Goal: Task Accomplishment & Management: Use online tool/utility

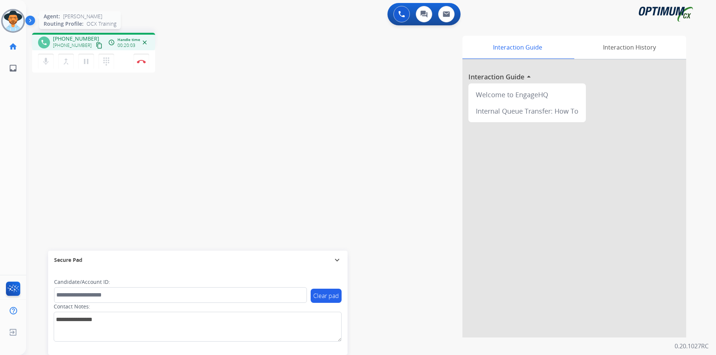
click at [18, 28] on img at bounding box center [13, 20] width 21 height 21
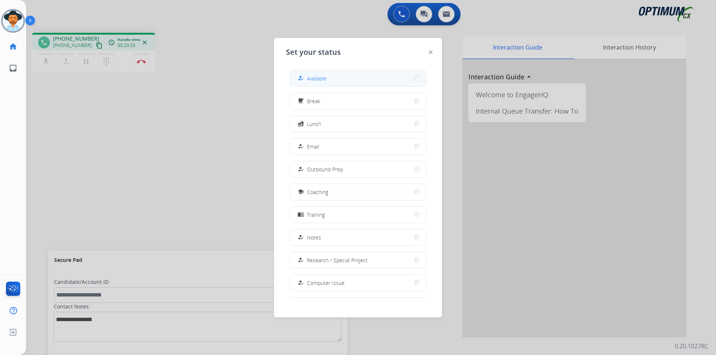
click at [326, 81] on span "Available" at bounding box center [317, 79] width 20 height 8
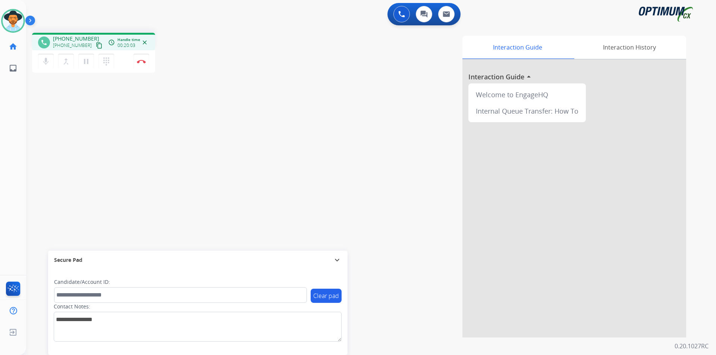
click at [248, 79] on div "Interaction Guide Interaction History Interaction Guide arrow_drop_up Welcome t…" at bounding box center [466, 187] width 439 height 302
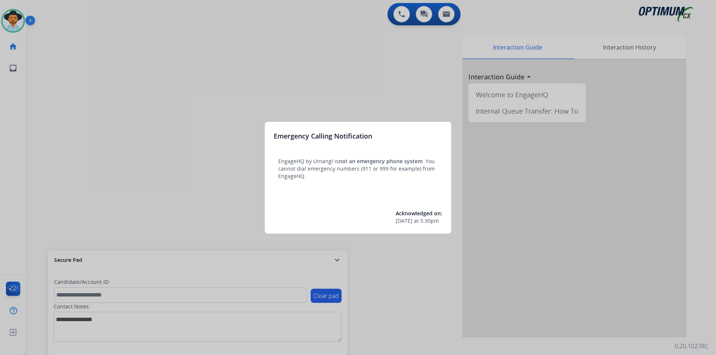
click at [160, 72] on div at bounding box center [358, 177] width 716 height 355
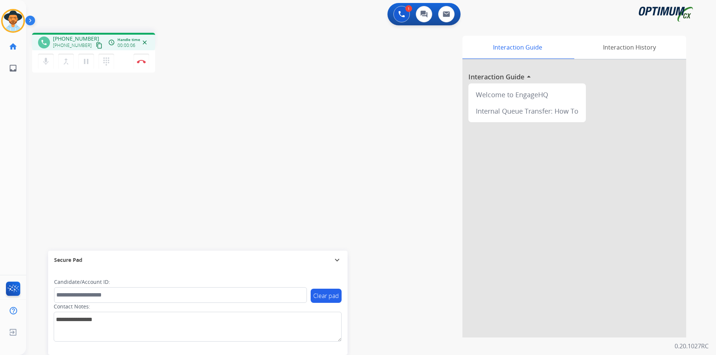
click at [325, 86] on div "Interaction Guide Interaction History Interaction Guide arrow_drop_up Welcome t…" at bounding box center [466, 187] width 439 height 302
click at [82, 38] on span "[PHONE_NUMBER]" at bounding box center [76, 38] width 46 height 7
copy span "19145353657"
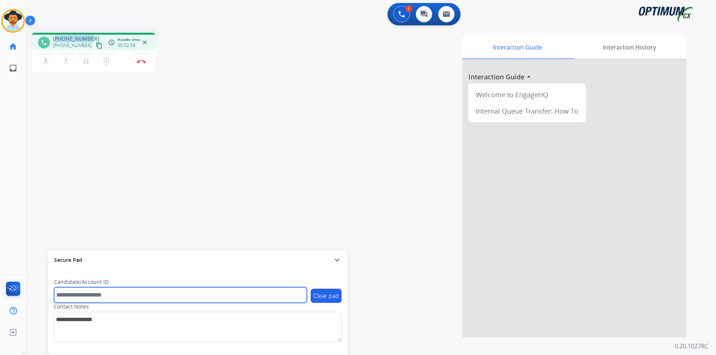
click at [206, 292] on input "text" at bounding box center [180, 295] width 253 height 16
paste input "*******"
type input "*******"
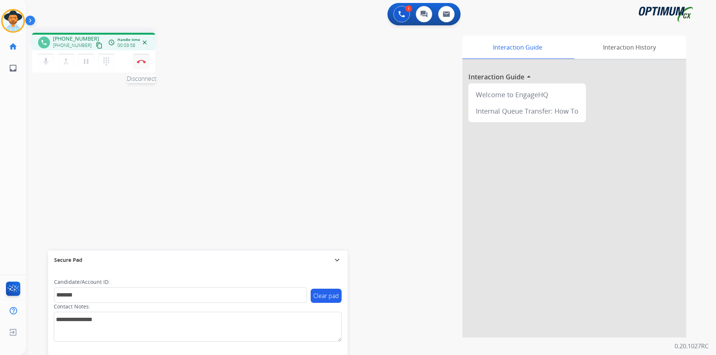
click at [145, 63] on button "Disconnect" at bounding box center [141, 62] width 16 height 16
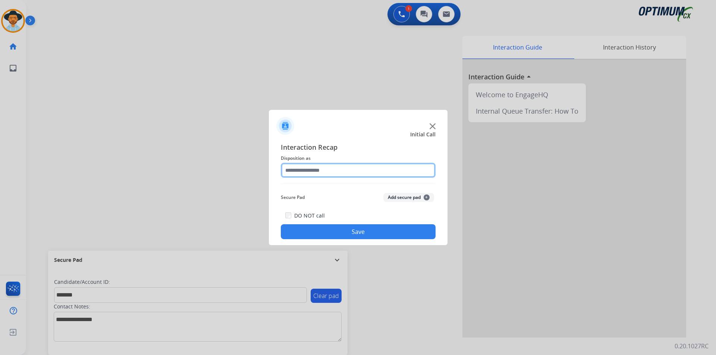
click at [366, 167] on input "text" at bounding box center [358, 170] width 155 height 15
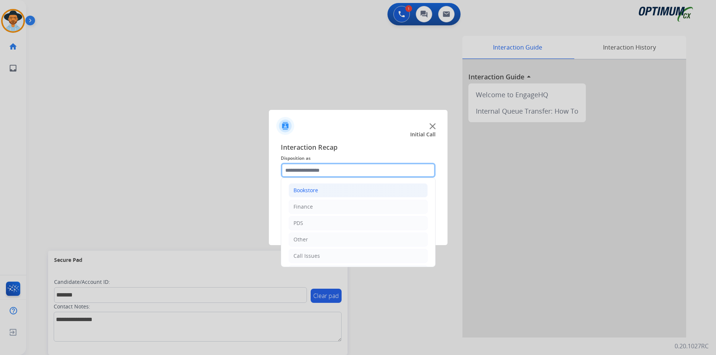
scroll to position [51, 0]
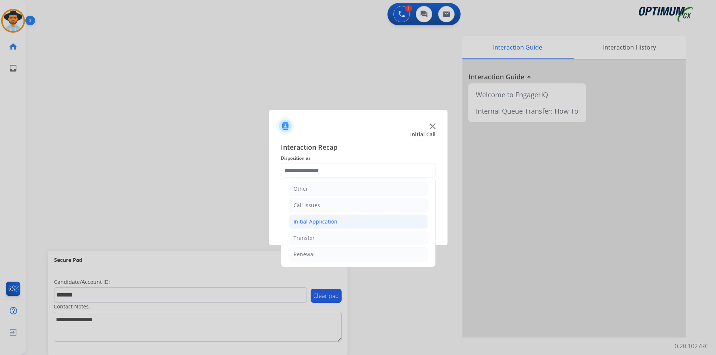
click at [344, 217] on li "Initial Application" at bounding box center [357, 222] width 139 height 14
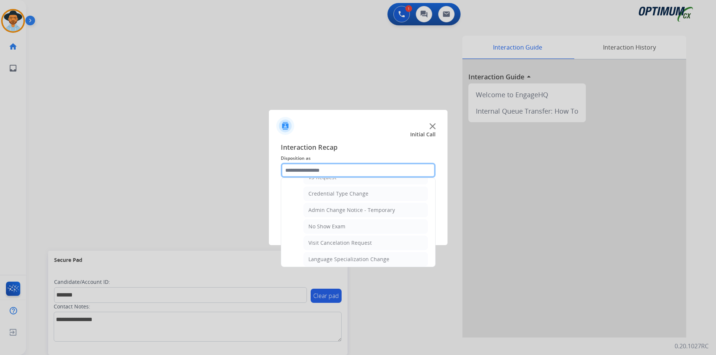
scroll to position [423, 0]
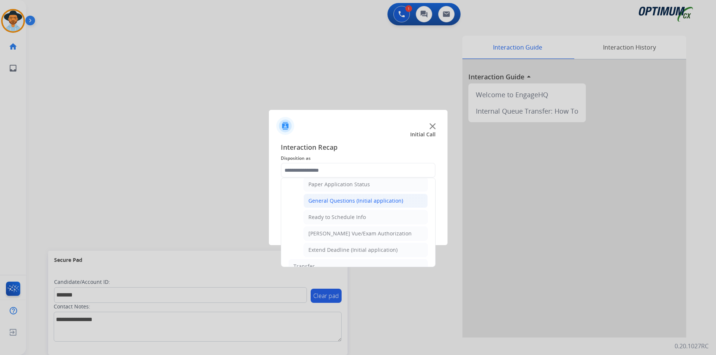
click at [345, 205] on div "General Questions (Initial application)" at bounding box center [355, 200] width 95 height 7
type input "**********"
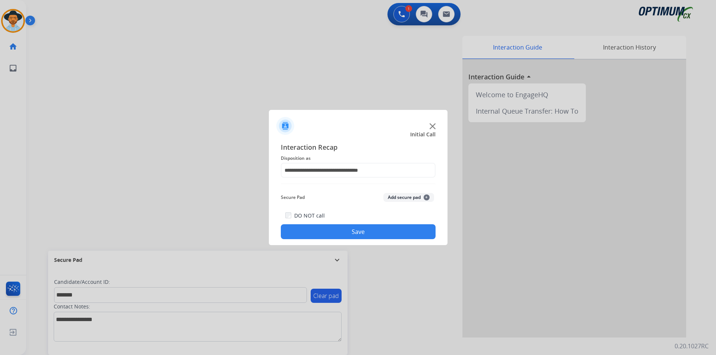
click at [329, 230] on button "Save" at bounding box center [358, 231] width 155 height 15
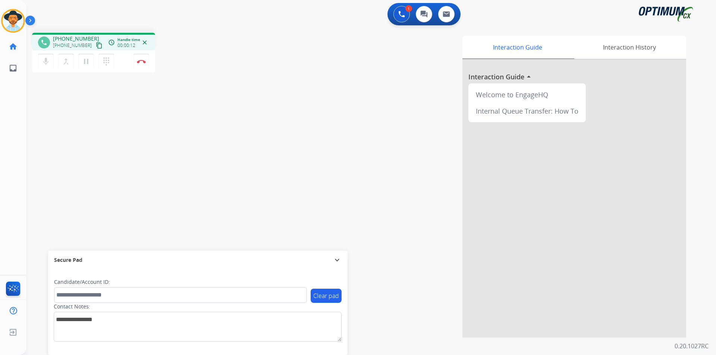
click at [319, 74] on div "Interaction Guide Interaction History Interaction Guide arrow_drop_up Welcome t…" at bounding box center [466, 187] width 439 height 302
click at [70, 38] on span "[PHONE_NUMBER]" at bounding box center [76, 38] width 46 height 7
copy span "14013018214"
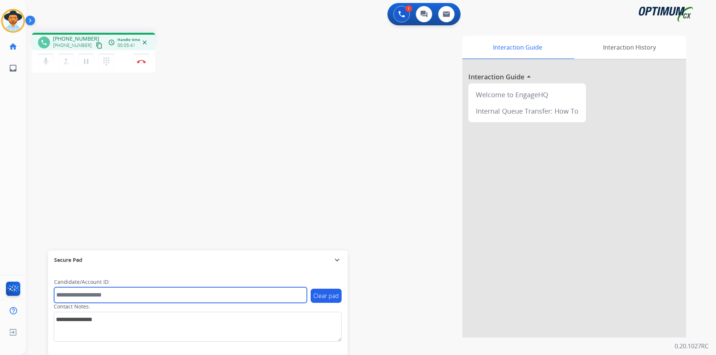
click at [61, 299] on input "text" at bounding box center [180, 295] width 253 height 16
paste input "**********"
type input "**********"
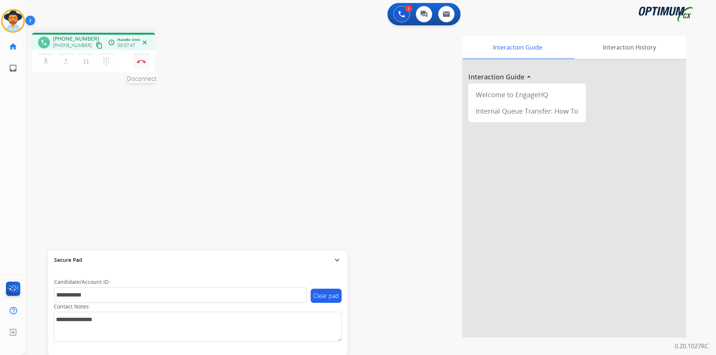
click at [142, 65] on button "Disconnect" at bounding box center [141, 62] width 16 height 16
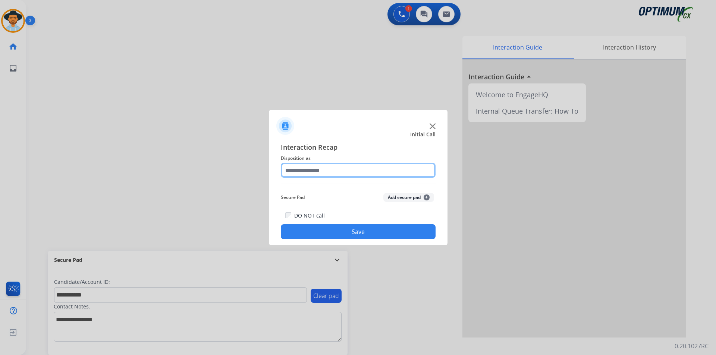
click at [316, 168] on input "text" at bounding box center [358, 170] width 155 height 15
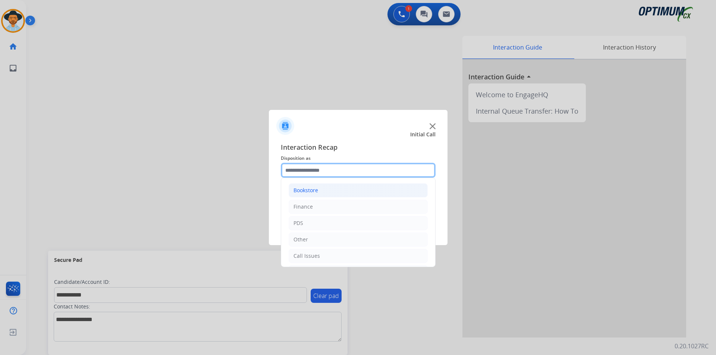
scroll to position [51, 0]
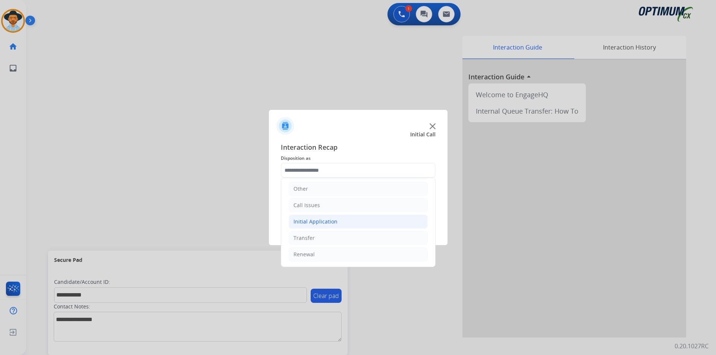
click at [332, 219] on div "Initial Application" at bounding box center [315, 221] width 44 height 7
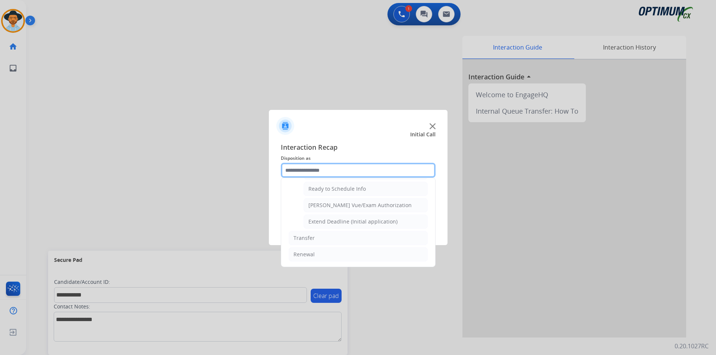
scroll to position [397, 0]
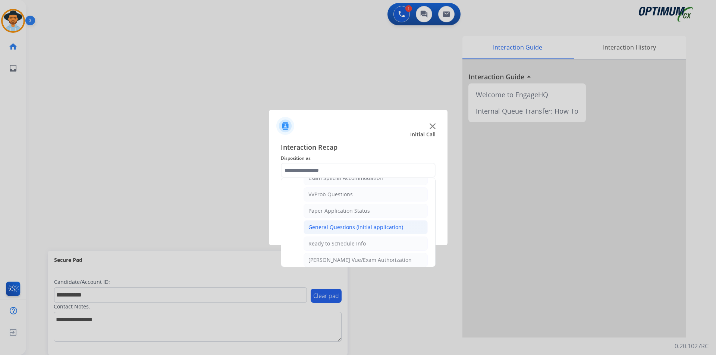
click at [334, 231] on div "General Questions (Initial application)" at bounding box center [355, 227] width 95 height 7
type input "**********"
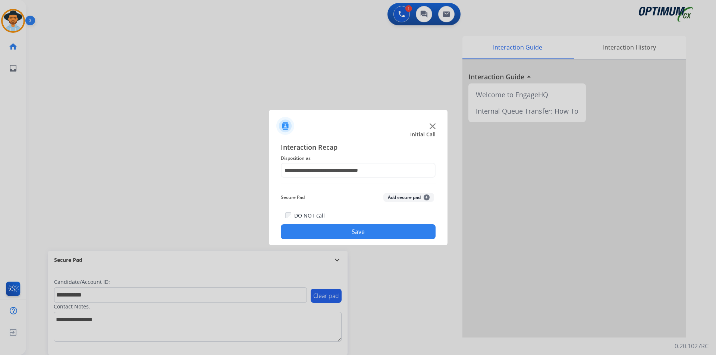
click at [323, 234] on button "Save" at bounding box center [358, 231] width 155 height 15
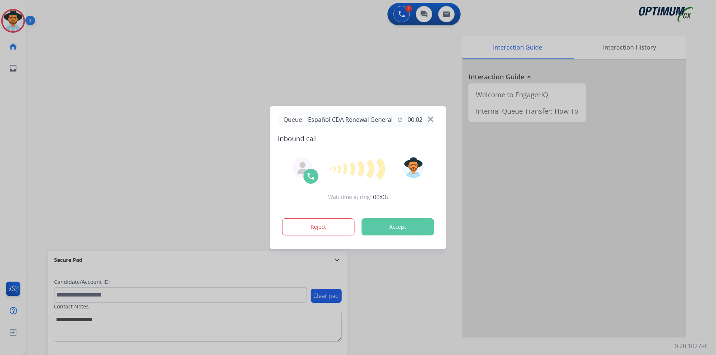
click at [333, 71] on div at bounding box center [358, 177] width 716 height 355
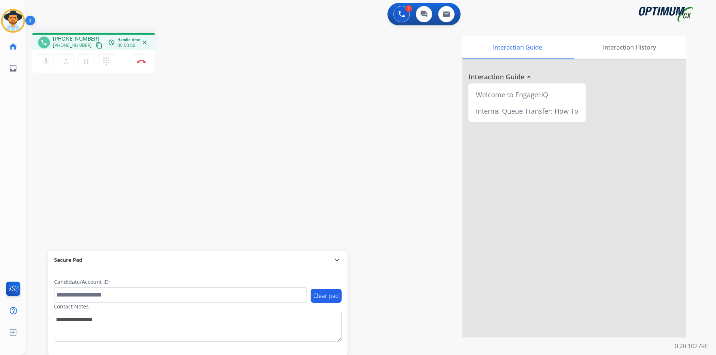
click at [236, 51] on div "phone [PHONE_NUMBER] [PHONE_NUMBER] content_copy access_time Call metrics Queue…" at bounding box center [138, 54] width 212 height 42
click at [76, 38] on span "[PHONE_NUMBER]" at bounding box center [76, 38] width 46 height 7
copy span "17872440276"
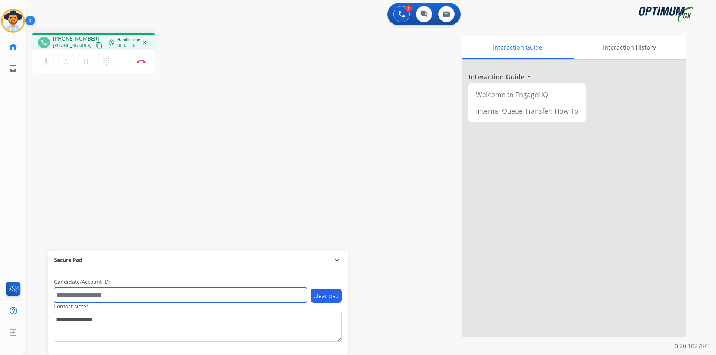
click at [113, 293] on input "text" at bounding box center [180, 295] width 253 height 16
drag, startPoint x: 146, startPoint y: 294, endPoint x: 38, endPoint y: 297, distance: 107.4
click at [38, 297] on div "**********" at bounding box center [362, 182] width 672 height 311
type input "**********"
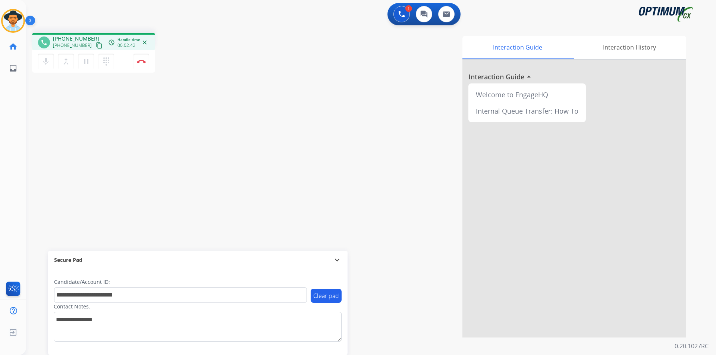
drag, startPoint x: 85, startPoint y: 63, endPoint x: 90, endPoint y: 100, distance: 37.3
click at [90, 100] on div "**********" at bounding box center [362, 182] width 672 height 311
click at [85, 63] on mat-icon "pause" at bounding box center [86, 61] width 9 height 9
click at [84, 62] on mat-icon "play_arrow" at bounding box center [86, 61] width 9 height 9
click at [79, 38] on span "[PHONE_NUMBER]" at bounding box center [76, 38] width 46 height 7
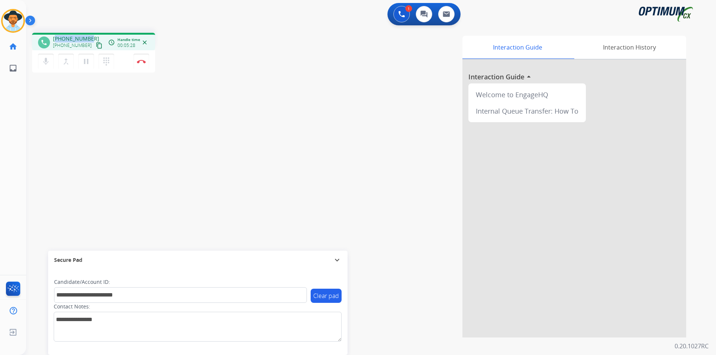
click at [79, 38] on span "[PHONE_NUMBER]" at bounding box center [76, 38] width 46 height 7
copy span "17872440276"
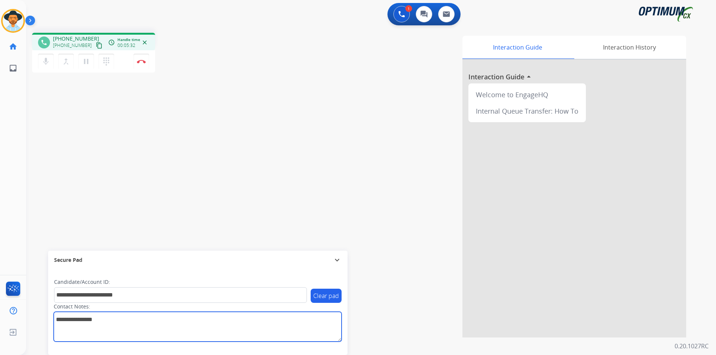
click at [88, 325] on textarea at bounding box center [198, 327] width 288 height 30
paste textarea "**********"
type textarea "**********"
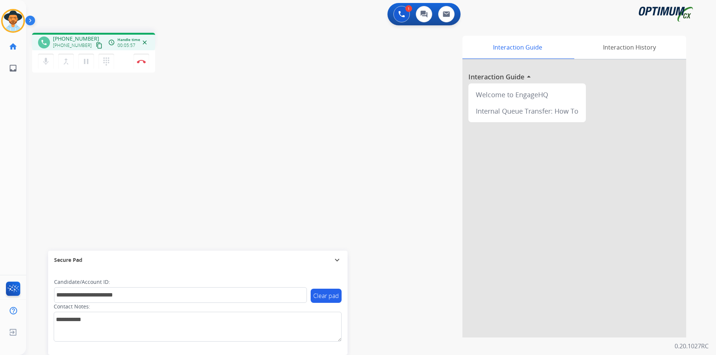
drag, startPoint x: 258, startPoint y: 180, endPoint x: 270, endPoint y: 180, distance: 11.6
click at [258, 180] on div "Interaction Guide Interaction History Interaction Guide arrow_drop_up Welcome t…" at bounding box center [466, 187] width 439 height 302
click at [143, 64] on button "Disconnect" at bounding box center [141, 62] width 16 height 16
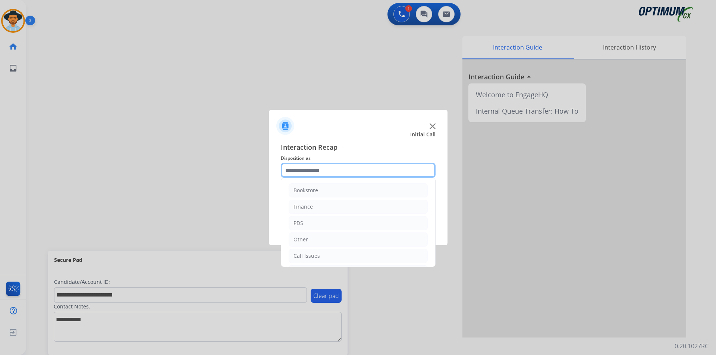
click at [380, 172] on input "text" at bounding box center [358, 170] width 155 height 15
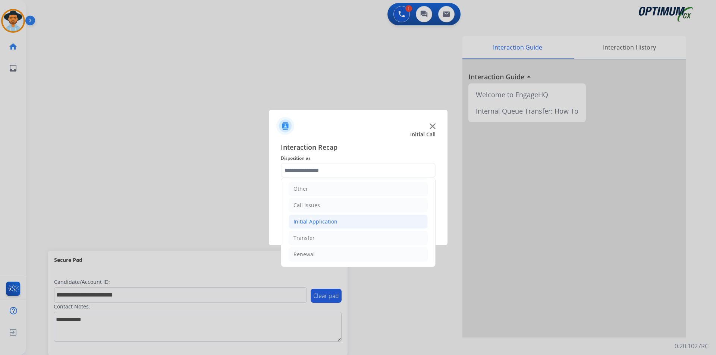
click at [359, 221] on li "Initial Application" at bounding box center [357, 222] width 139 height 14
click at [371, 237] on div "Credential Resend (Initial application)" at bounding box center [355, 237] width 94 height 7
type input "**********"
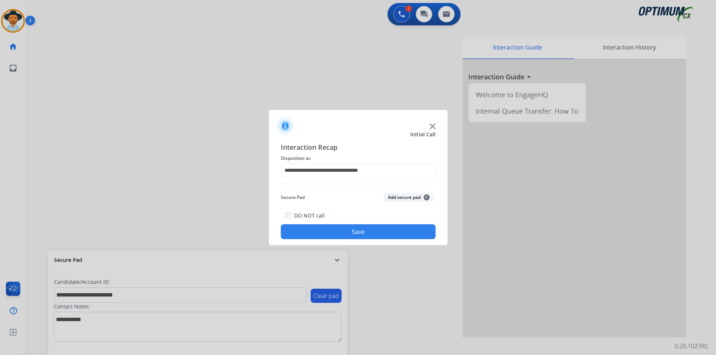
click at [354, 235] on button "Save" at bounding box center [358, 231] width 155 height 15
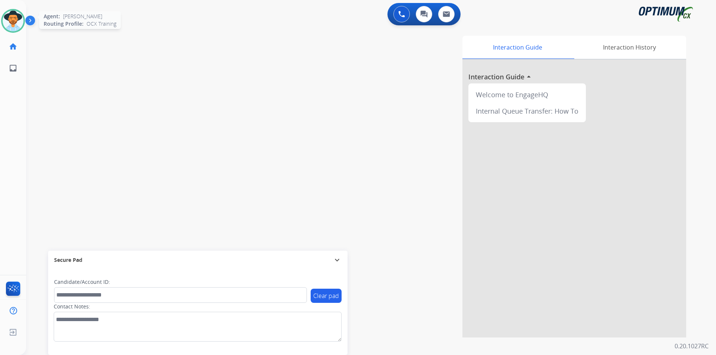
click at [14, 25] on img at bounding box center [13, 20] width 21 height 21
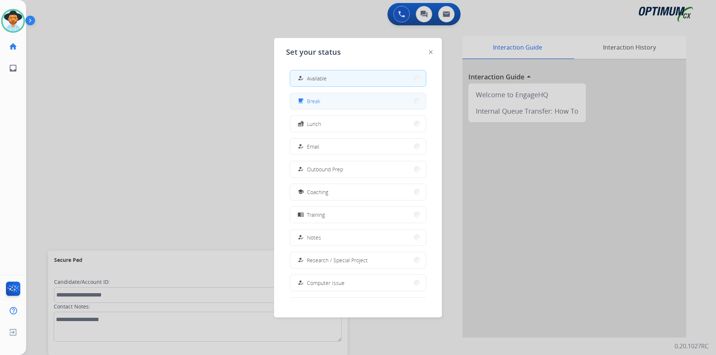
click at [326, 100] on button "free_breakfast Break" at bounding box center [358, 101] width 136 height 16
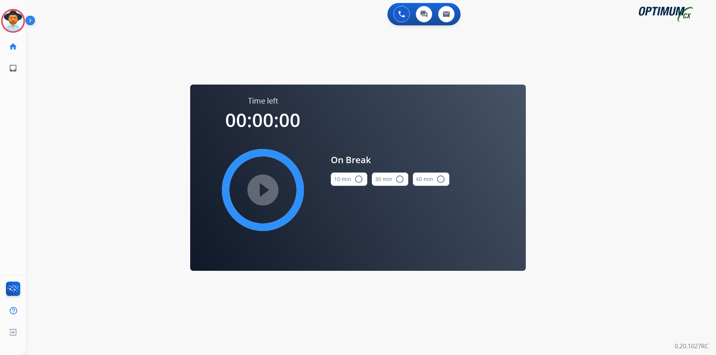
click at [357, 181] on mat-icon "radio_button_unchecked" at bounding box center [358, 179] width 9 height 9
click at [258, 195] on mat-icon "play_circle_filled" at bounding box center [262, 190] width 9 height 9
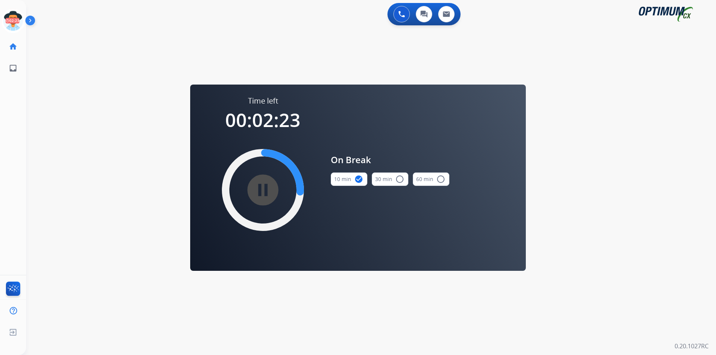
click at [111, 73] on div "0 Voice Interactions 0 Chat Interactions 0 Email Interactions swap_horiz Break …" at bounding box center [370, 177] width 689 height 355
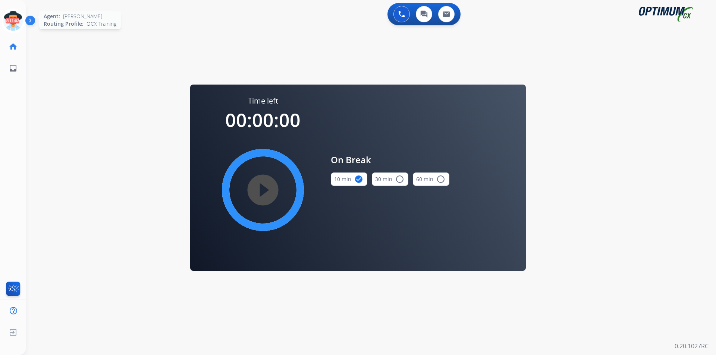
click at [13, 26] on icon at bounding box center [13, 21] width 24 height 24
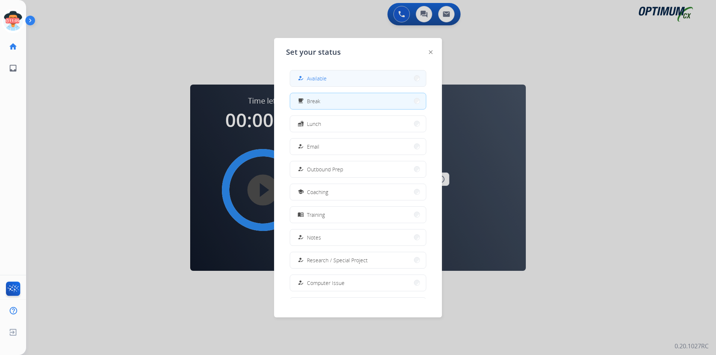
click at [308, 74] on div "how_to_reg Available" at bounding box center [311, 78] width 31 height 9
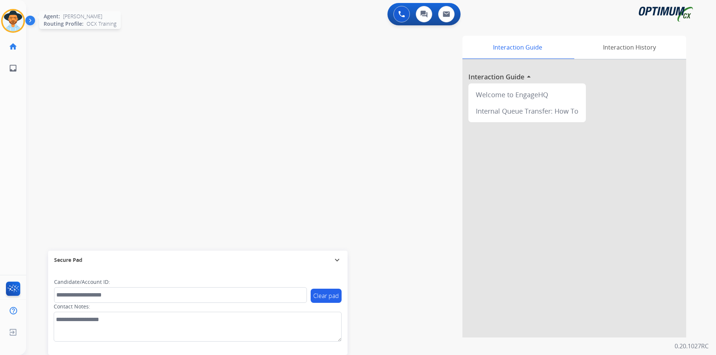
click at [20, 21] on img at bounding box center [13, 20] width 21 height 21
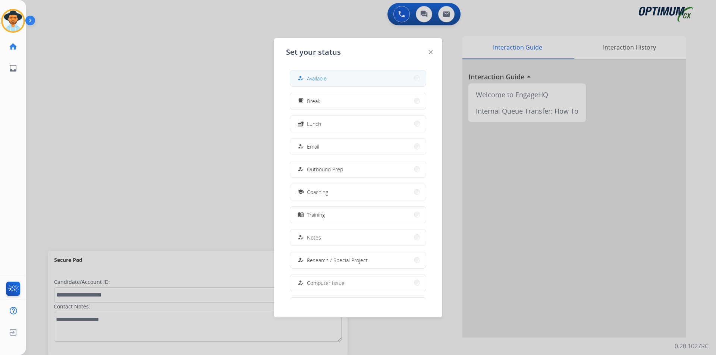
click at [398, 76] on button "how_to_reg Available" at bounding box center [358, 78] width 136 height 16
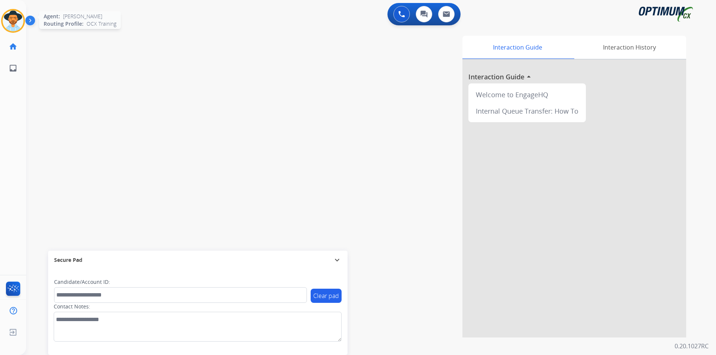
click at [15, 23] on img at bounding box center [13, 20] width 21 height 21
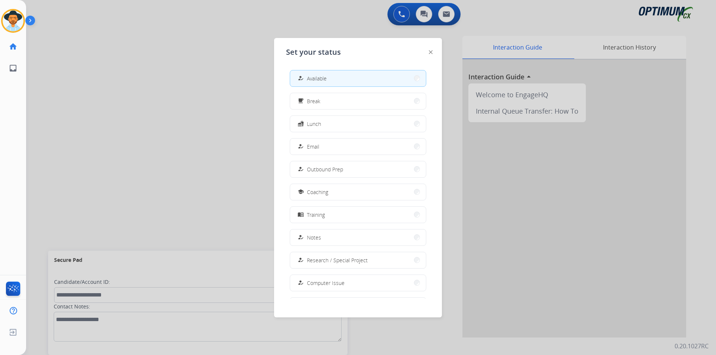
click at [155, 110] on div at bounding box center [358, 177] width 716 height 355
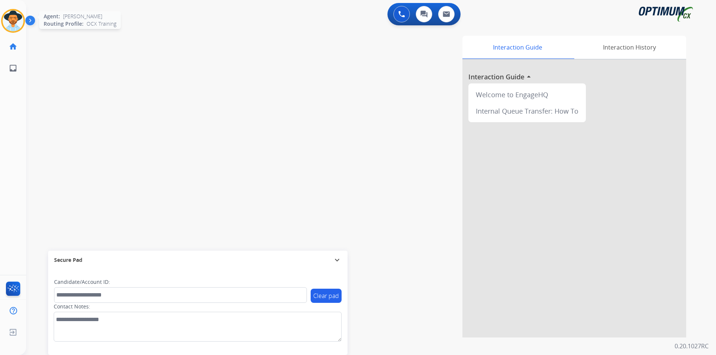
click at [15, 25] on img at bounding box center [13, 20] width 21 height 21
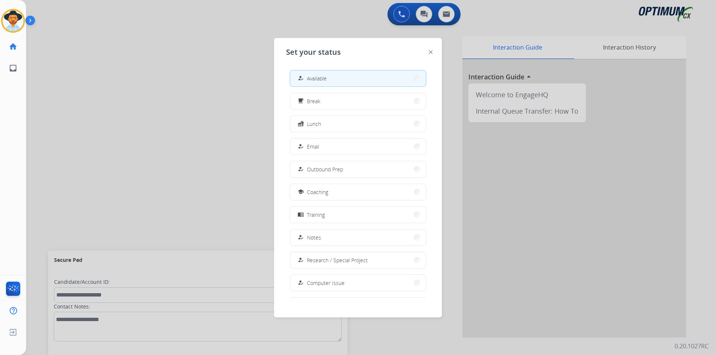
click at [117, 85] on div at bounding box center [358, 177] width 716 height 355
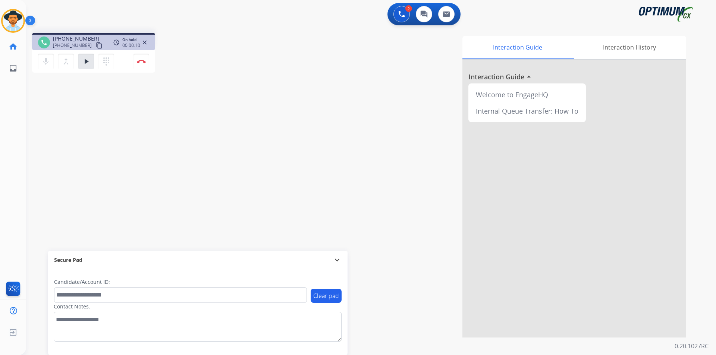
click at [278, 51] on div "Interaction Guide Interaction History Interaction Guide arrow_drop_up Welcome t…" at bounding box center [466, 187] width 439 height 302
click at [79, 39] on span "[PHONE_NUMBER]" at bounding box center [76, 38] width 46 height 7
copy span "18638014165"
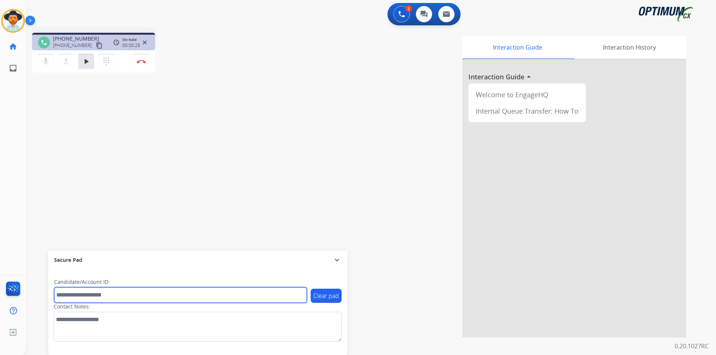
click at [264, 295] on input "text" at bounding box center [180, 295] width 253 height 16
click at [81, 294] on input "**********" at bounding box center [180, 295] width 253 height 16
type input "**********"
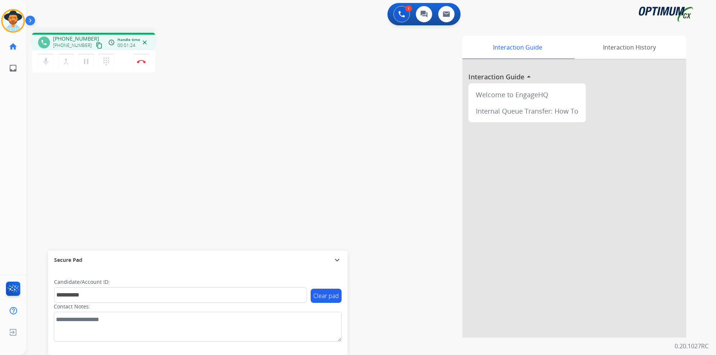
click at [78, 39] on span "[PHONE_NUMBER]" at bounding box center [76, 38] width 46 height 7
copy span "18638014165"
click at [331, 43] on div "Interaction Guide Interaction History Interaction Guide arrow_drop_up Welcome t…" at bounding box center [466, 187] width 439 height 302
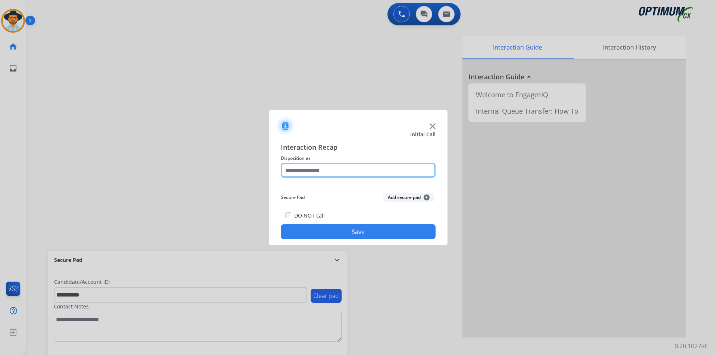
click at [347, 167] on input "text" at bounding box center [358, 170] width 155 height 15
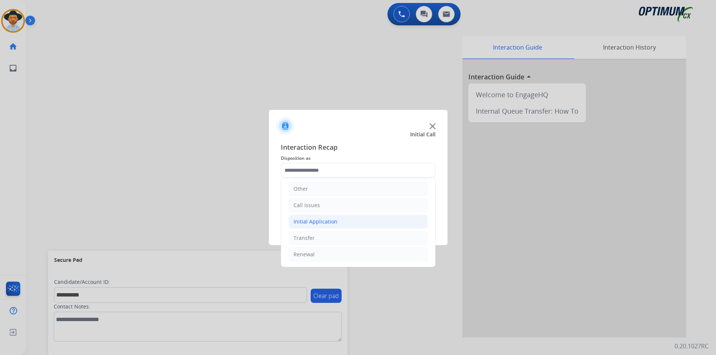
click at [322, 221] on div "Initial Application" at bounding box center [315, 221] width 44 height 7
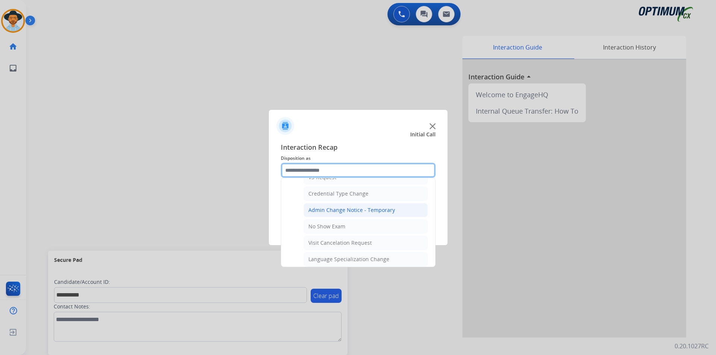
scroll to position [423, 0]
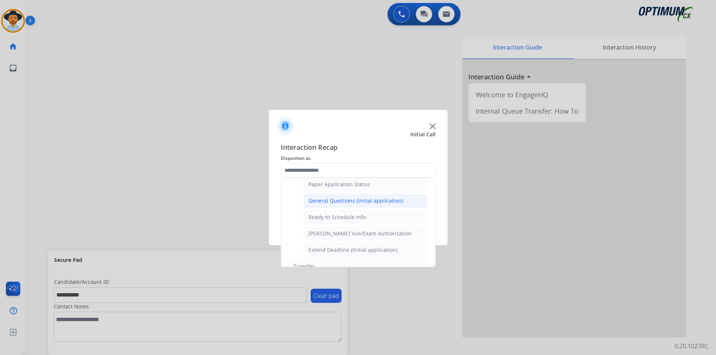
click at [327, 205] on div "General Questions (Initial application)" at bounding box center [355, 200] width 95 height 7
type input "**********"
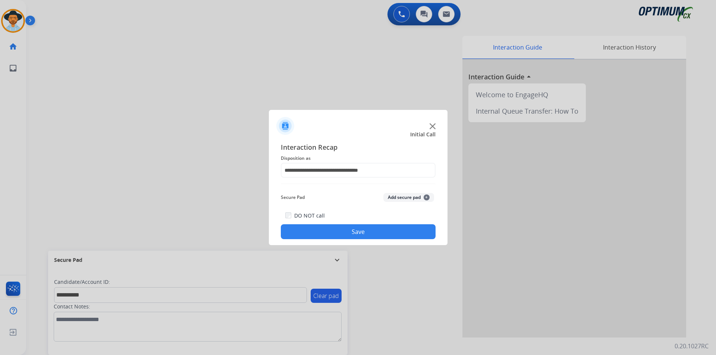
click at [320, 226] on button "Save" at bounding box center [358, 231] width 155 height 15
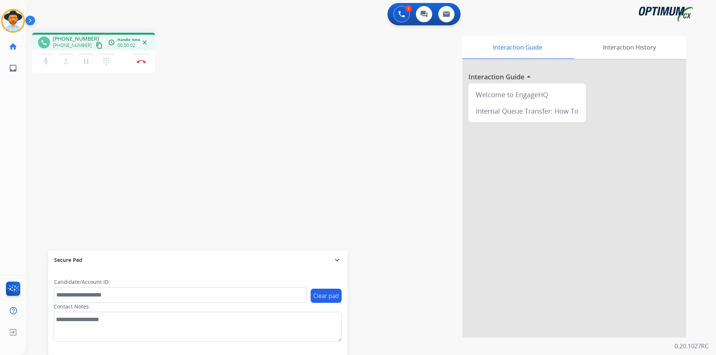
click at [259, 58] on div "Interaction Guide Interaction History Interaction Guide arrow_drop_up Welcome t…" at bounding box center [466, 187] width 439 height 302
click at [64, 40] on span "[PHONE_NUMBER]" at bounding box center [76, 38] width 46 height 7
copy span "18474734838"
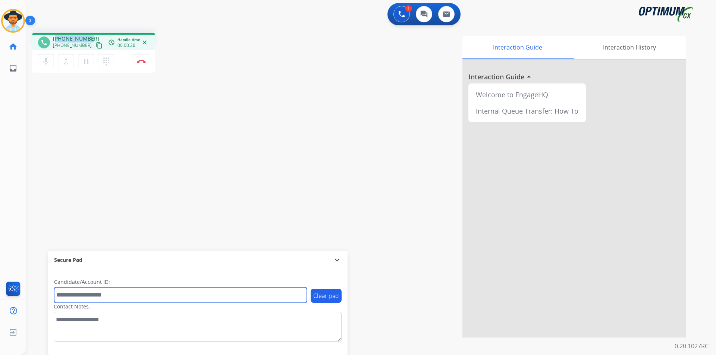
click at [245, 297] on input "text" at bounding box center [180, 295] width 253 height 16
type input "**********"
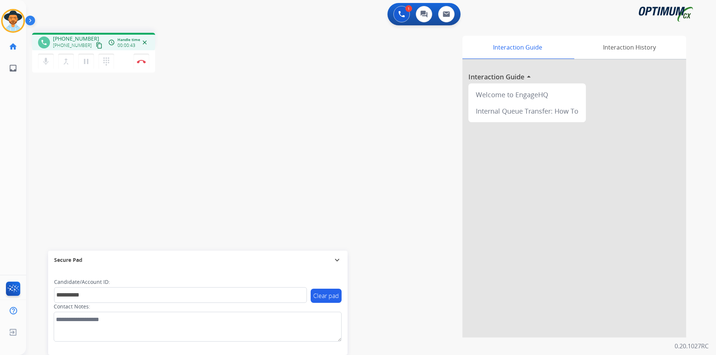
click at [79, 39] on span "[PHONE_NUMBER]" at bounding box center [76, 38] width 46 height 7
copy span "18474734838"
click at [138, 61] on img at bounding box center [141, 62] width 9 height 4
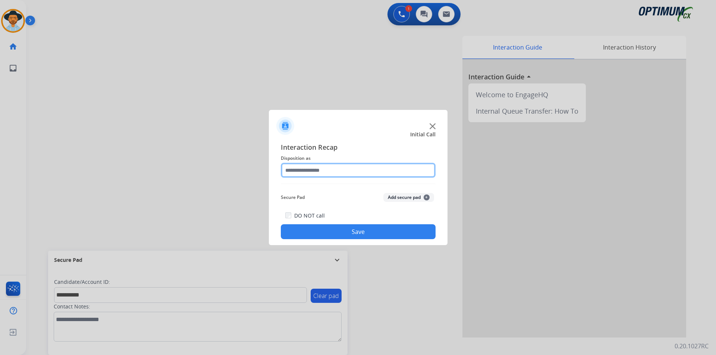
click at [375, 171] on input "text" at bounding box center [358, 170] width 155 height 15
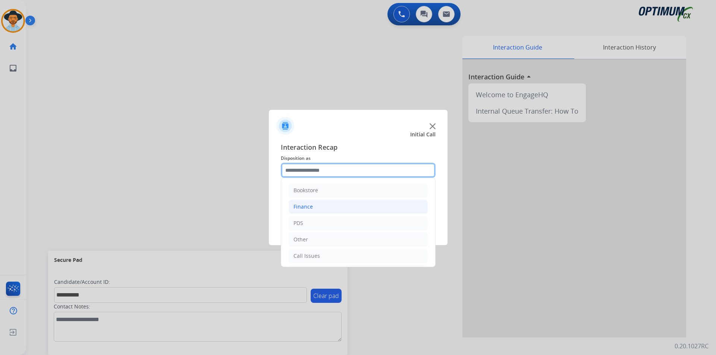
scroll to position [51, 0]
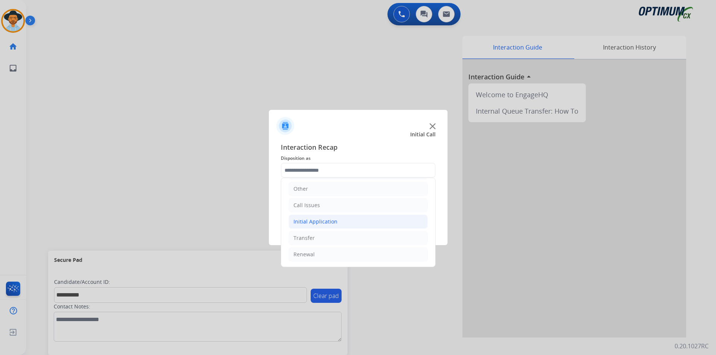
click at [358, 224] on li "Initial Application" at bounding box center [357, 222] width 139 height 14
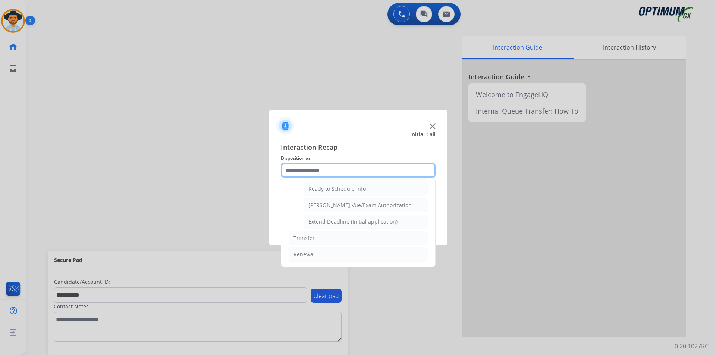
scroll to position [397, 0]
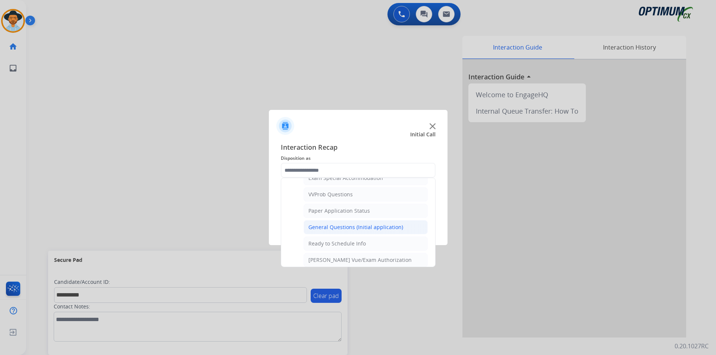
click at [356, 231] on div "General Questions (Initial application)" at bounding box center [355, 227] width 95 height 7
type input "**********"
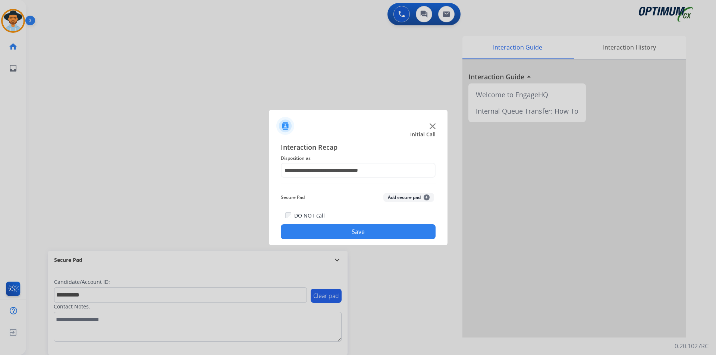
click at [331, 224] on div "DO NOT call Save" at bounding box center [358, 225] width 155 height 28
click at [331, 228] on button "Save" at bounding box center [358, 231] width 155 height 15
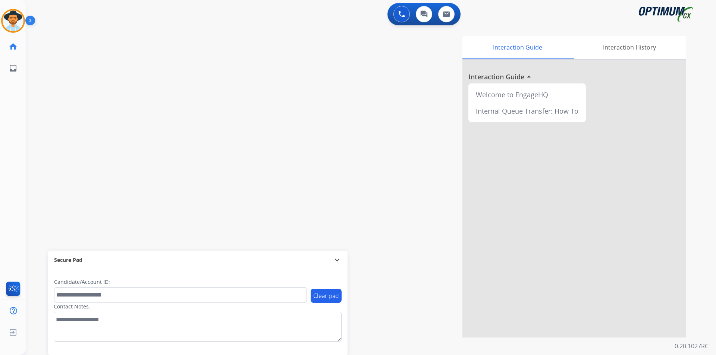
drag, startPoint x: 253, startPoint y: 156, endPoint x: 267, endPoint y: 159, distance: 14.6
click at [253, 156] on div "Interaction Guide Interaction History Interaction Guide arrow_drop_up Welcome t…" at bounding box center [466, 187] width 439 height 302
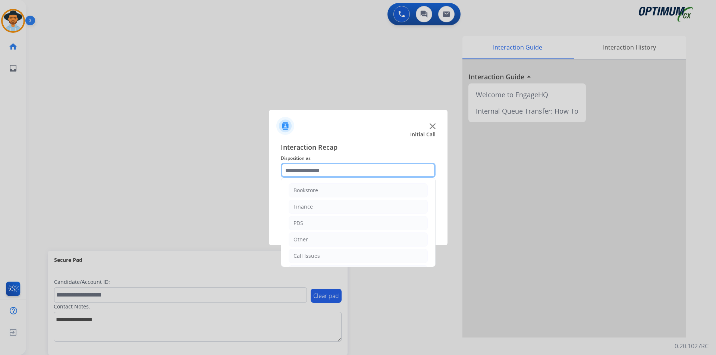
click at [335, 170] on input "text" at bounding box center [358, 170] width 155 height 15
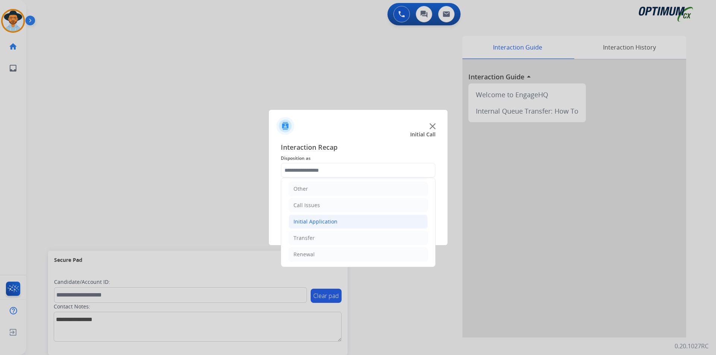
click at [328, 219] on div "Initial Application" at bounding box center [315, 221] width 44 height 7
click at [330, 205] on li "Call Issues" at bounding box center [357, 205] width 139 height 14
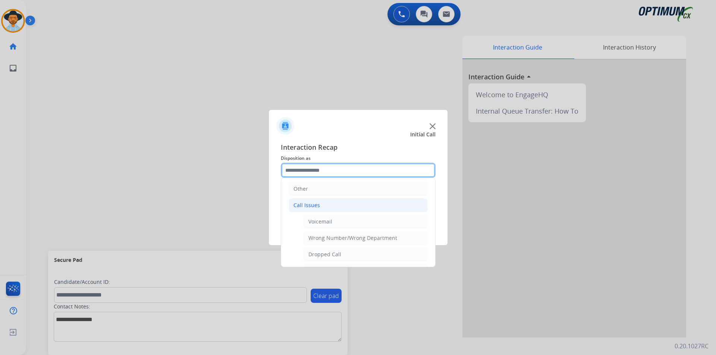
scroll to position [133, 0]
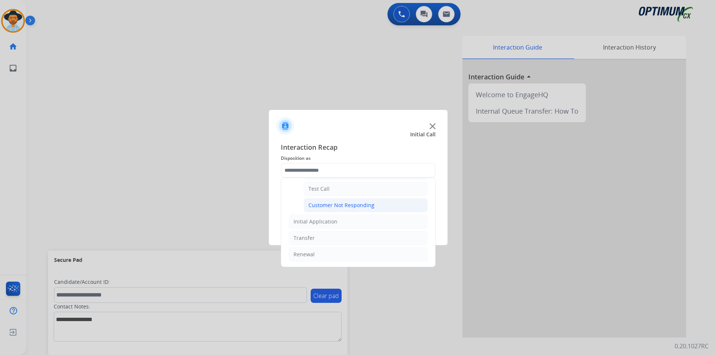
click at [329, 208] on div "Customer Not Responding" at bounding box center [341, 205] width 66 height 7
type input "**********"
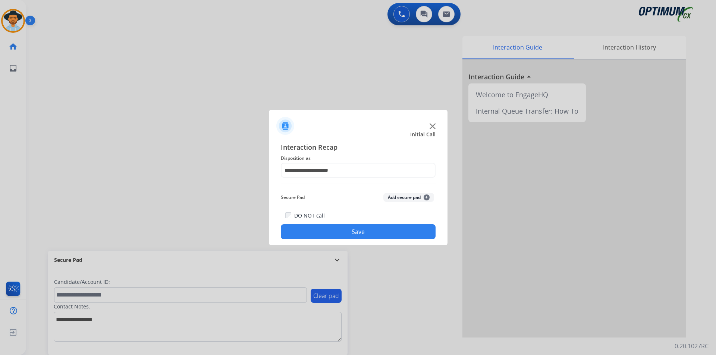
click at [322, 233] on button "Save" at bounding box center [358, 231] width 155 height 15
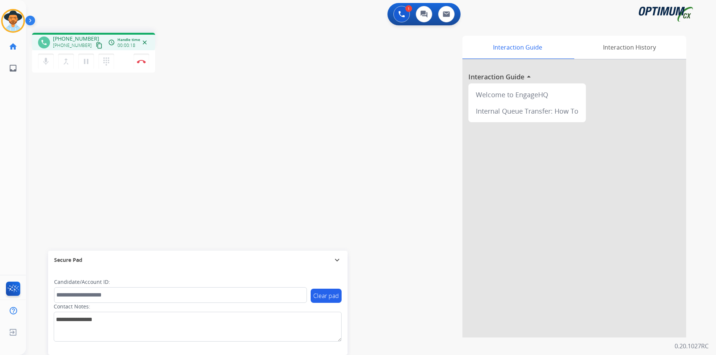
click at [77, 37] on span "+16626099544" at bounding box center [76, 38] width 46 height 7
copy span "16626099544"
click at [311, 86] on div "Interaction Guide Interaction History Interaction Guide arrow_drop_up Welcome t…" at bounding box center [466, 187] width 439 height 302
click at [87, 38] on span "+16626099544" at bounding box center [76, 38] width 46 height 7
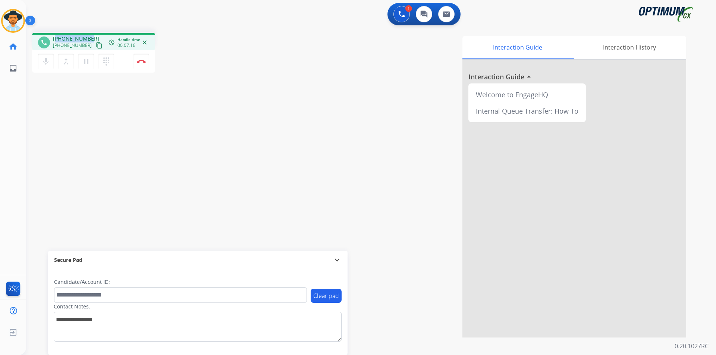
click at [87, 38] on span "+16626099544" at bounding box center [76, 38] width 46 height 7
copy span "16626099544"
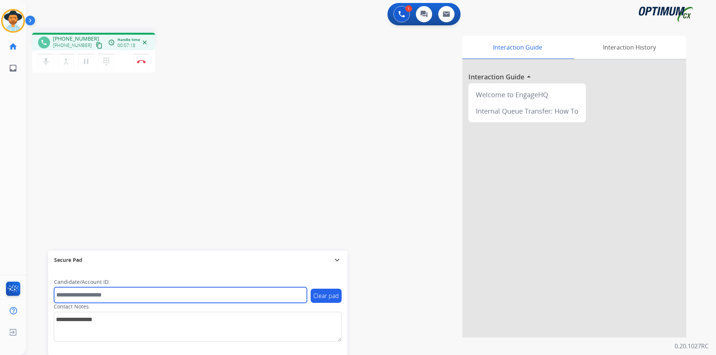
click at [77, 293] on input "text" at bounding box center [180, 295] width 253 height 16
paste input "**********"
type input "**********"
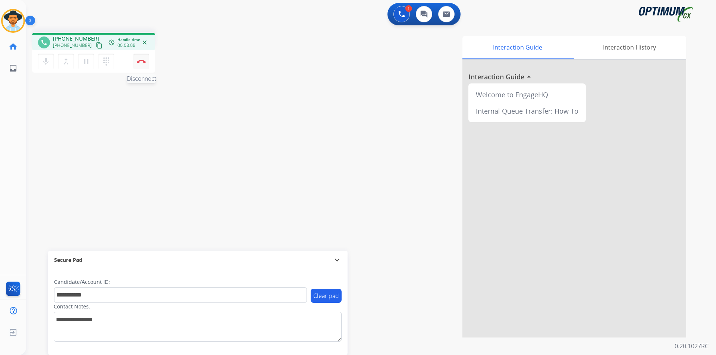
click at [142, 63] on button "Disconnect" at bounding box center [141, 62] width 16 height 16
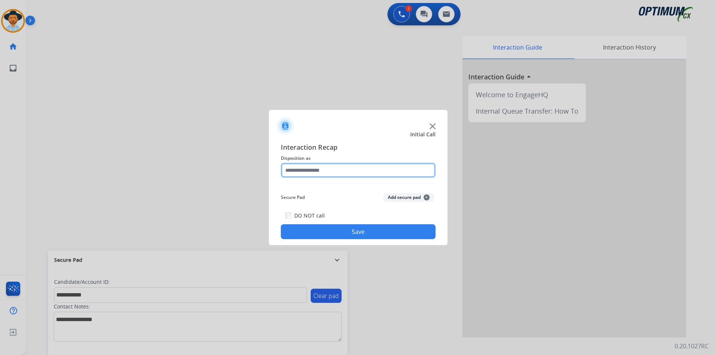
click at [351, 167] on input "text" at bounding box center [358, 170] width 155 height 15
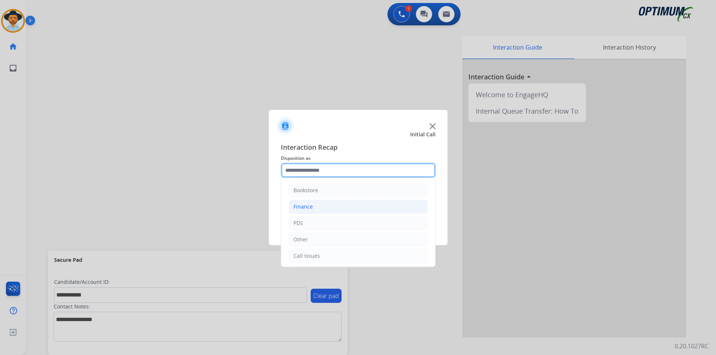
scroll to position [51, 0]
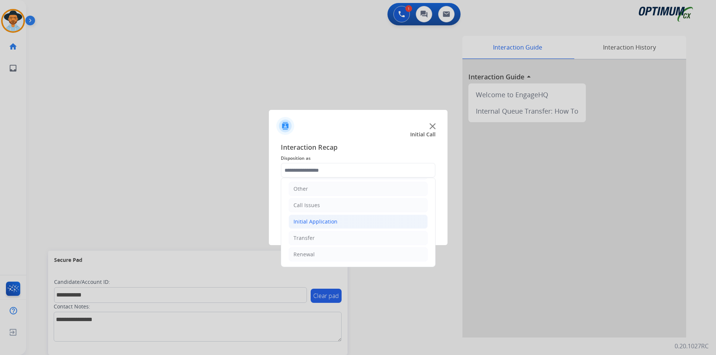
click at [361, 223] on li "Initial Application" at bounding box center [357, 222] width 139 height 14
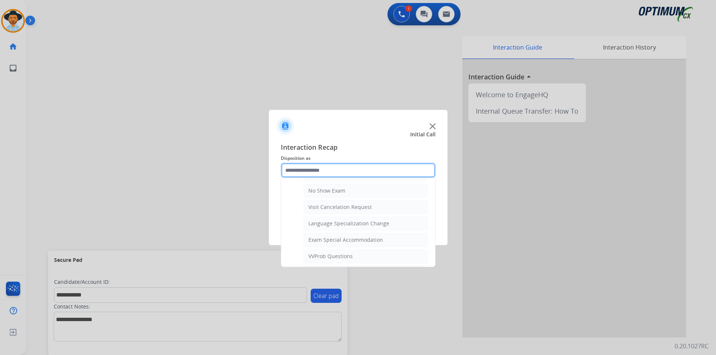
scroll to position [397, 0]
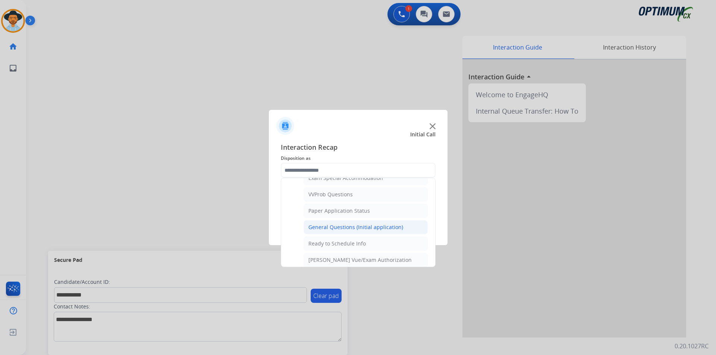
click at [373, 231] on div "General Questions (Initial application)" at bounding box center [355, 227] width 95 height 7
type input "**********"
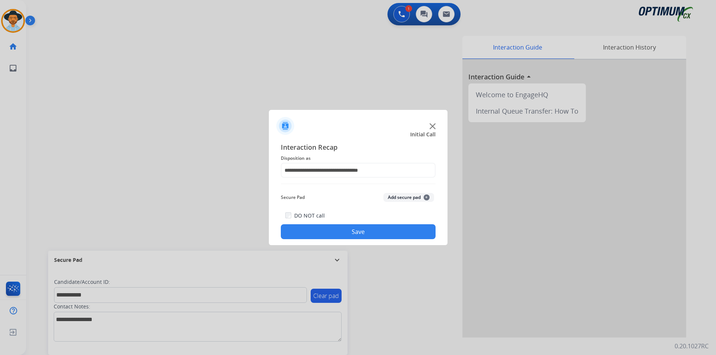
click at [357, 229] on button "Save" at bounding box center [358, 231] width 155 height 15
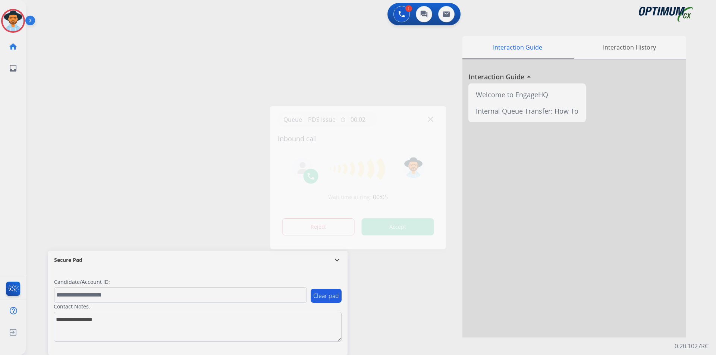
click at [156, 62] on div at bounding box center [358, 177] width 716 height 355
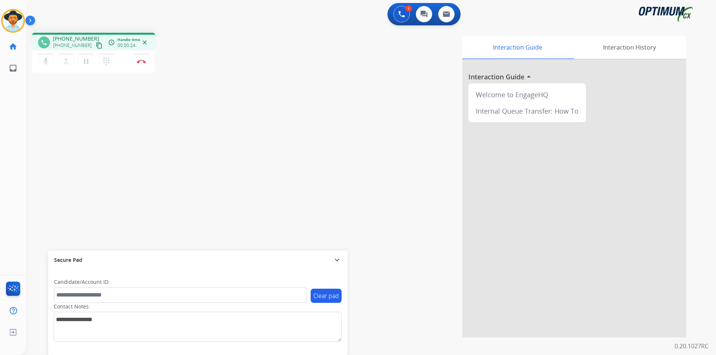
click at [66, 38] on span "+18479090956" at bounding box center [76, 38] width 46 height 7
copy span "18479090956"
click at [76, 37] on span "+18479090956" at bounding box center [76, 38] width 46 height 7
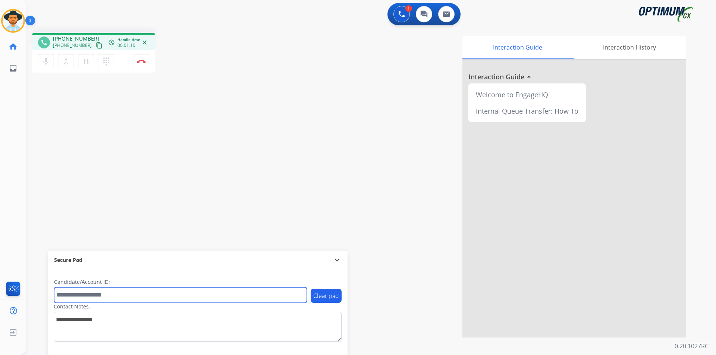
click at [121, 295] on input "text" at bounding box center [180, 295] width 253 height 16
paste input "**********"
type input "**********"
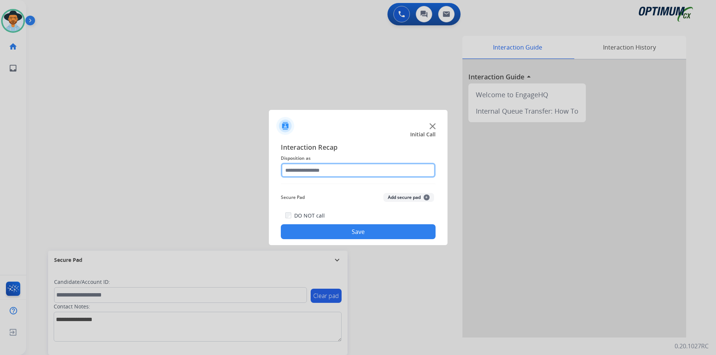
click at [373, 168] on input "text" at bounding box center [358, 170] width 155 height 15
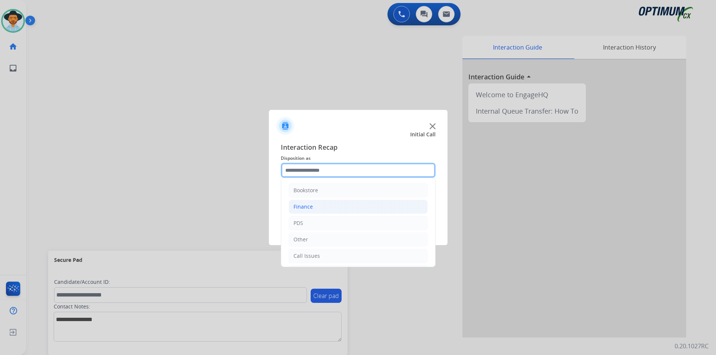
scroll to position [51, 0]
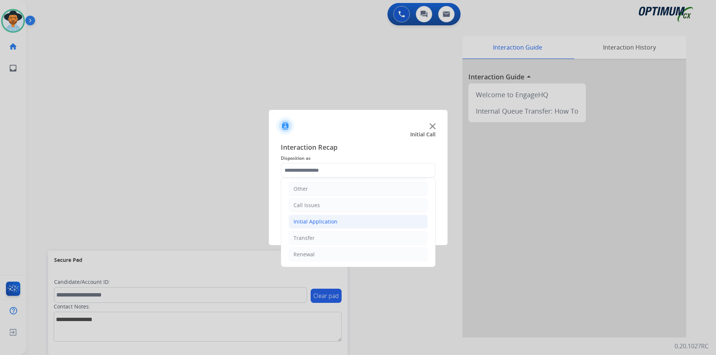
click at [344, 222] on li "Initial Application" at bounding box center [357, 222] width 139 height 14
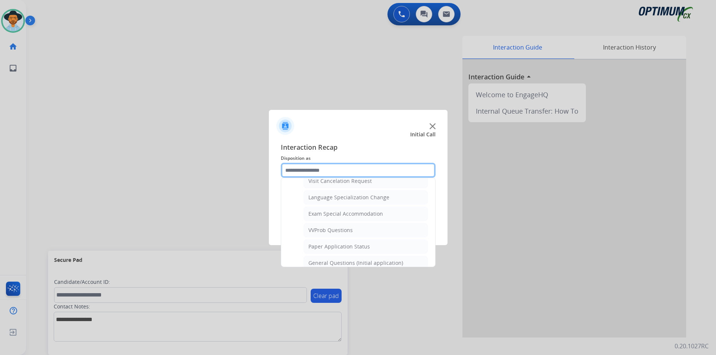
scroll to position [423, 0]
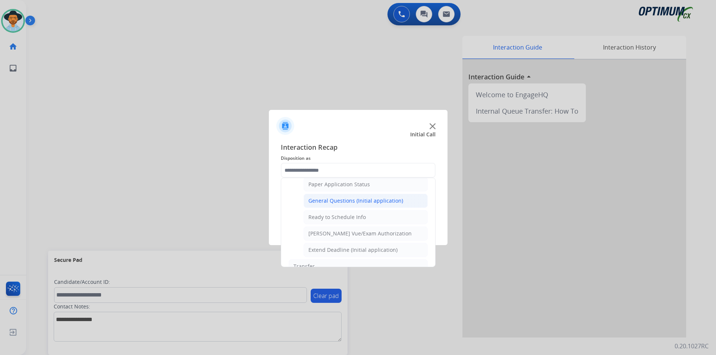
click at [345, 205] on div "General Questions (Initial application)" at bounding box center [355, 200] width 95 height 7
type input "**********"
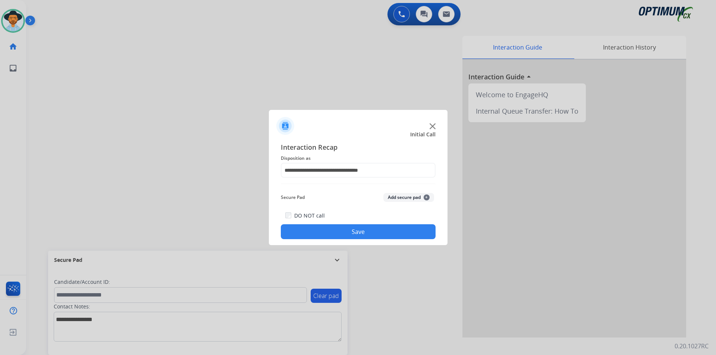
click at [332, 235] on button "Save" at bounding box center [358, 231] width 155 height 15
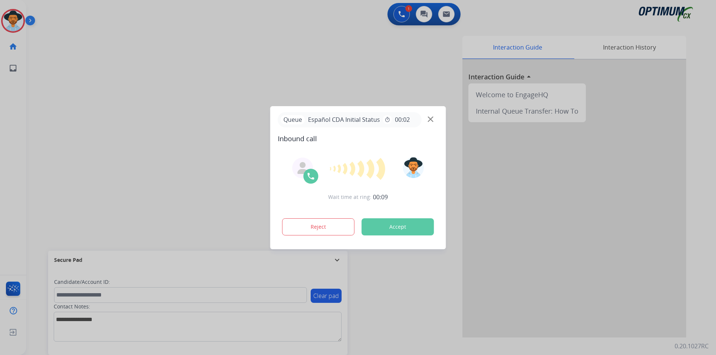
click at [252, 27] on div at bounding box center [358, 177] width 716 height 355
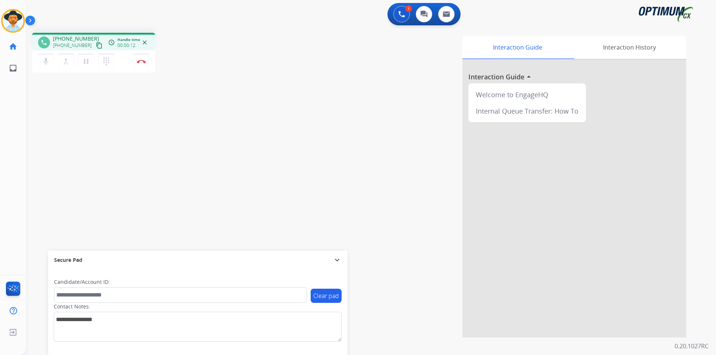
click at [65, 38] on span "+17872280082" at bounding box center [76, 38] width 46 height 7
copy span "17872280082"
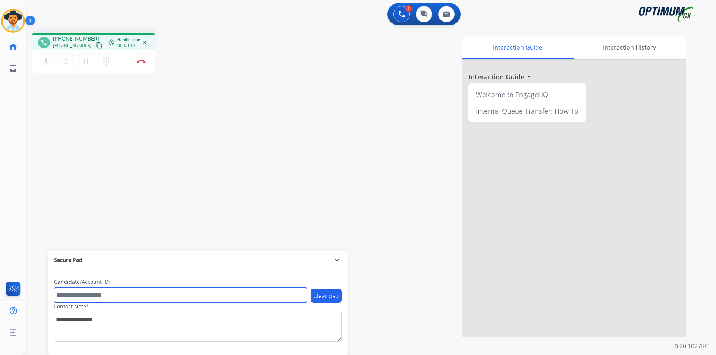
click at [75, 296] on input "text" at bounding box center [180, 295] width 253 height 16
paste input "**********"
type input "**********"
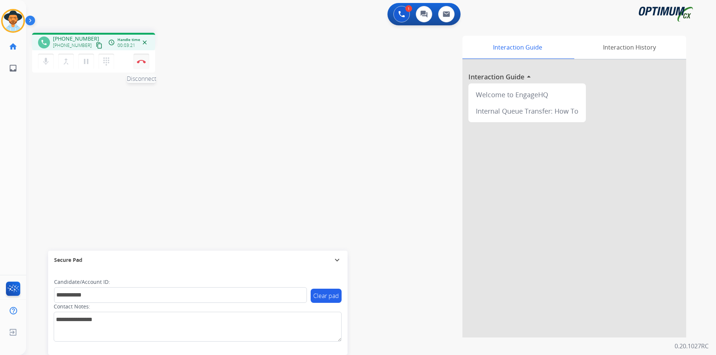
click at [145, 66] on button "Disconnect" at bounding box center [141, 62] width 16 height 16
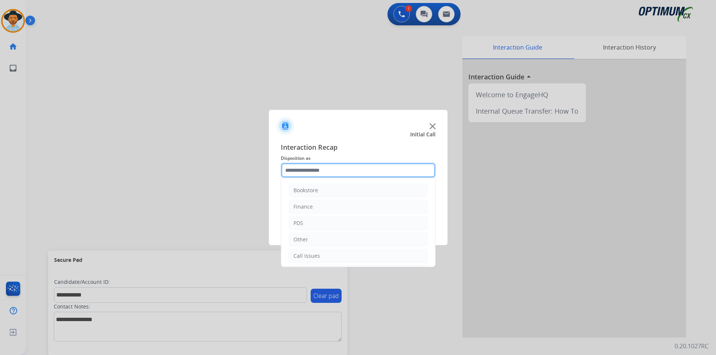
click at [323, 171] on input "text" at bounding box center [358, 170] width 155 height 15
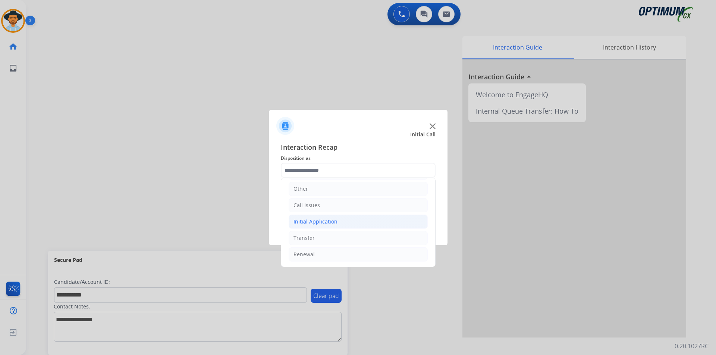
click at [356, 222] on li "Initial Application" at bounding box center [357, 222] width 139 height 14
click at [353, 238] on div "Credential Resend (Initial application)" at bounding box center [355, 237] width 94 height 7
type input "**********"
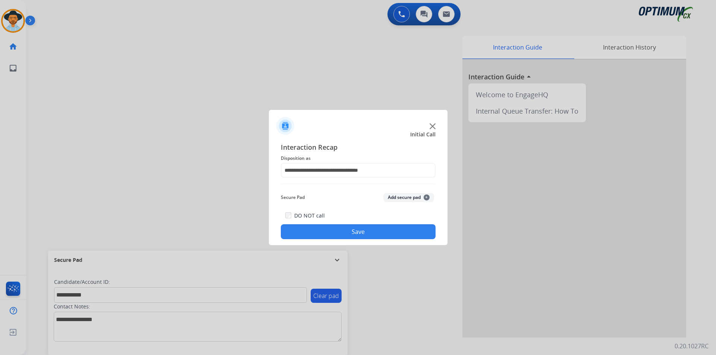
click at [348, 232] on button "Save" at bounding box center [358, 231] width 155 height 15
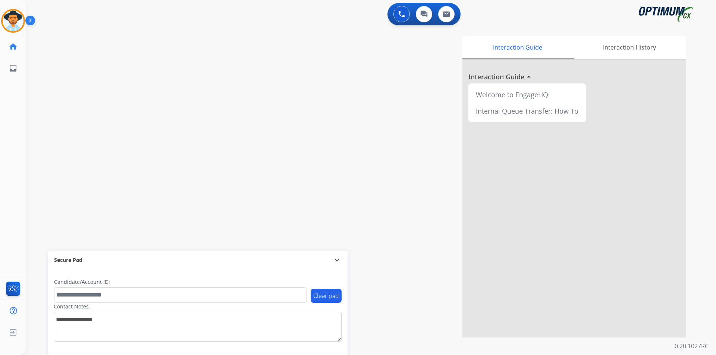
click at [287, 154] on div "Interaction Guide Interaction History Interaction Guide arrow_drop_up Welcome t…" at bounding box center [466, 187] width 439 height 302
click at [324, 74] on div "Interaction Guide Interaction History Interaction Guide arrow_drop_up Welcome t…" at bounding box center [466, 187] width 439 height 302
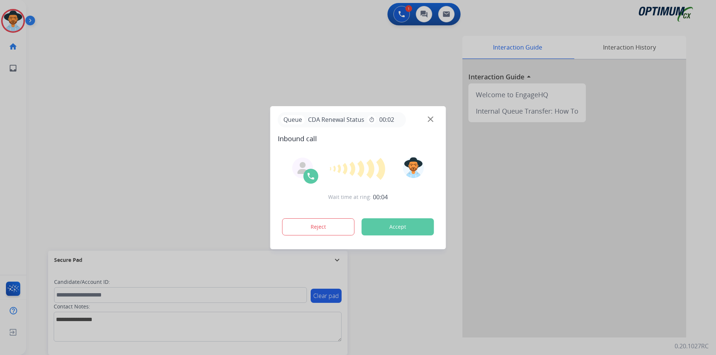
click at [232, 45] on div at bounding box center [358, 177] width 716 height 355
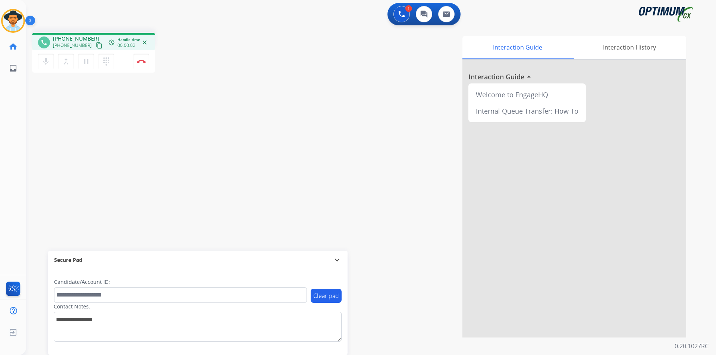
click at [83, 38] on span "+18042638404" at bounding box center [76, 38] width 46 height 7
copy span "18042638404"
click at [85, 64] on mat-icon "pause" at bounding box center [86, 61] width 9 height 9
click at [87, 62] on mat-icon "play_arrow" at bounding box center [86, 61] width 9 height 9
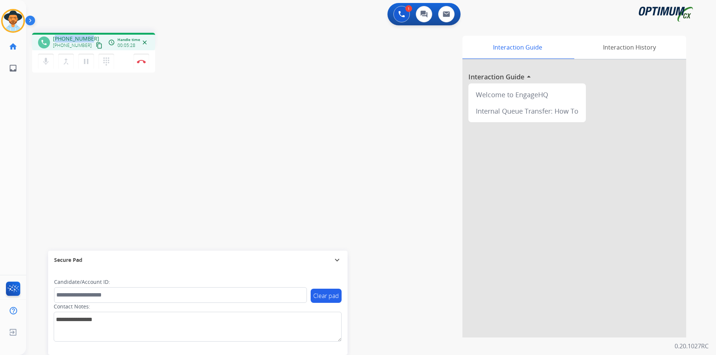
copy span "18042638404"
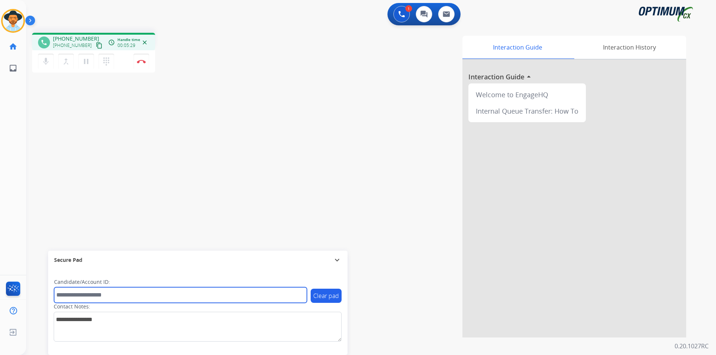
click at [71, 296] on input "text" at bounding box center [180, 295] width 253 height 16
paste input "**********"
type input "**********"
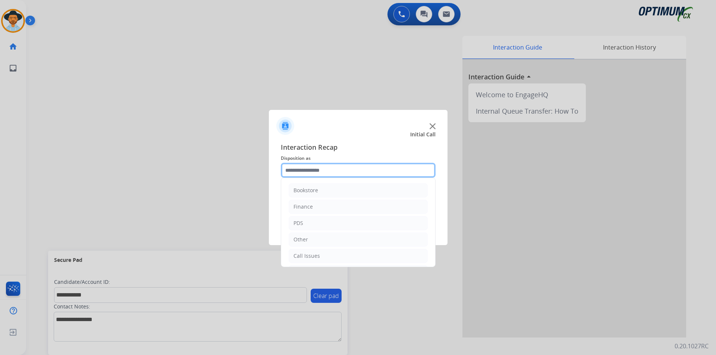
click at [333, 167] on input "text" at bounding box center [358, 170] width 155 height 15
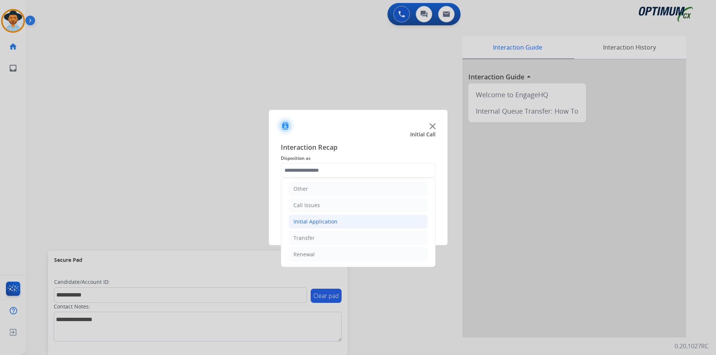
click at [341, 219] on li "Initial Application" at bounding box center [357, 222] width 139 height 14
click at [333, 235] on div "Credential Resend (Initial application)" at bounding box center [355, 237] width 94 height 7
type input "**********"
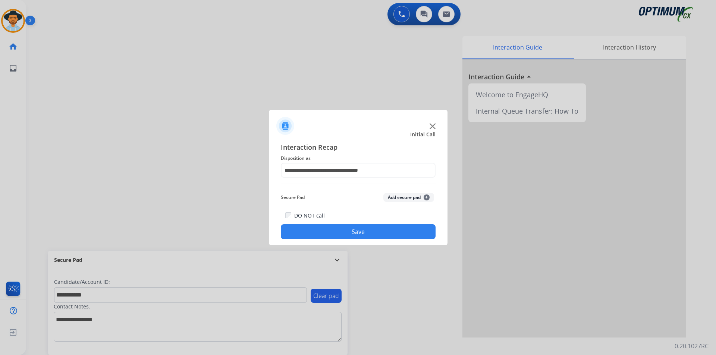
click at [325, 236] on button "Save" at bounding box center [358, 231] width 155 height 15
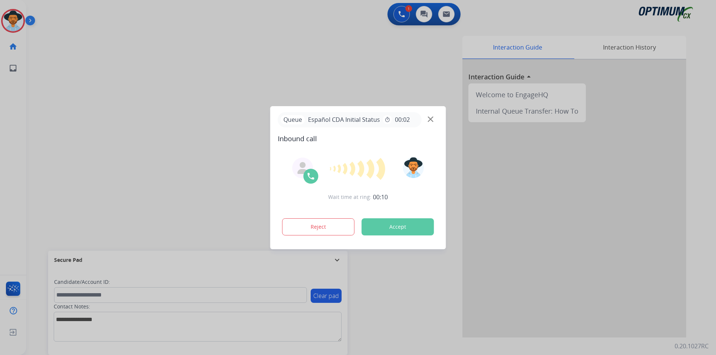
click at [294, 78] on div "Interaction Guide Interaction History Interaction Guide arrow_drop_up Welcome t…" at bounding box center [466, 187] width 439 height 302
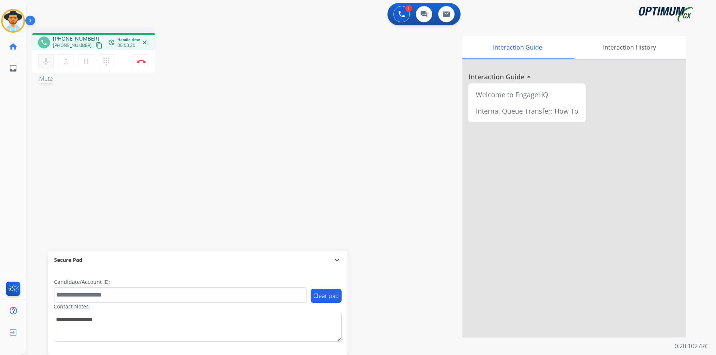
click at [45, 65] on mat-icon "mic" at bounding box center [45, 61] width 9 height 9
click at [45, 65] on mat-icon "mic_off" at bounding box center [45, 61] width 9 height 9
click at [71, 38] on span "+12818299787" at bounding box center [76, 38] width 46 height 7
copy span "12818299787"
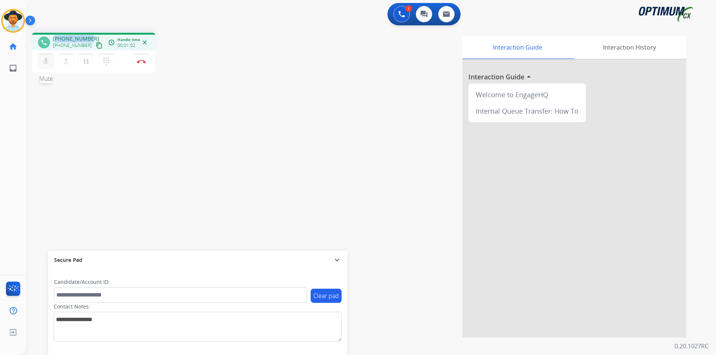
click at [49, 61] on mat-icon "mic" at bounding box center [45, 61] width 9 height 9
click at [51, 60] on button "mic_off Mute" at bounding box center [46, 62] width 16 height 16
copy span "12818299787"
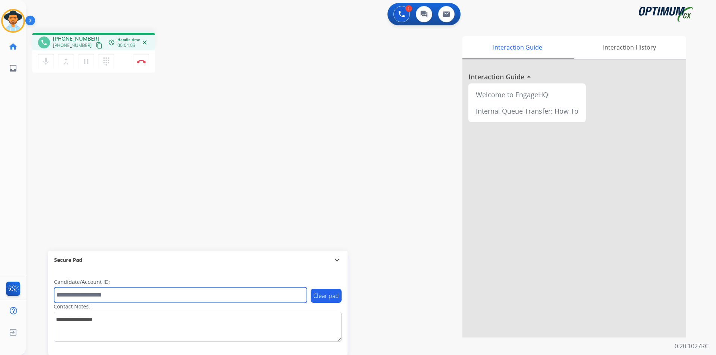
click at [75, 296] on input "text" at bounding box center [180, 295] width 253 height 16
paste input "**********"
type input "**********"
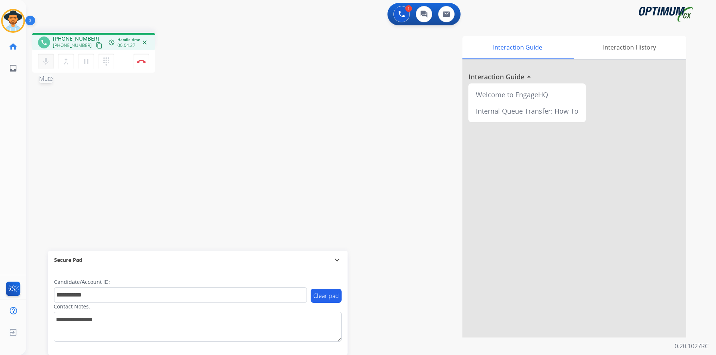
click at [49, 64] on mat-icon "mic" at bounding box center [45, 61] width 9 height 9
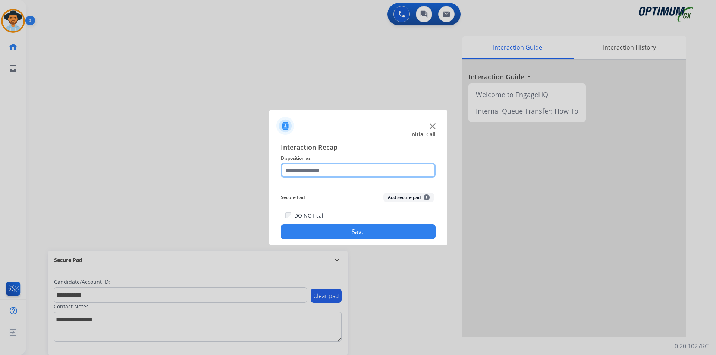
click at [331, 167] on input "text" at bounding box center [358, 170] width 155 height 15
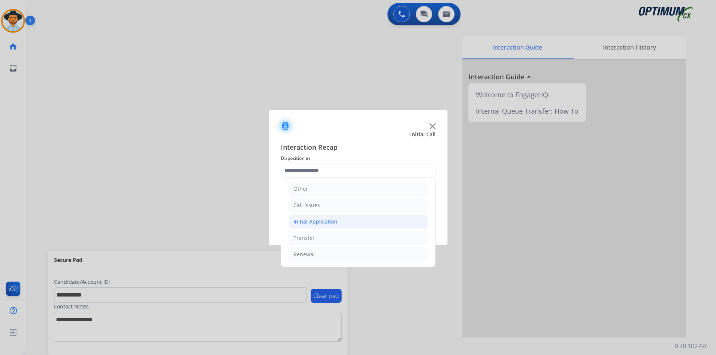
click at [344, 219] on li "Initial Application" at bounding box center [357, 222] width 139 height 14
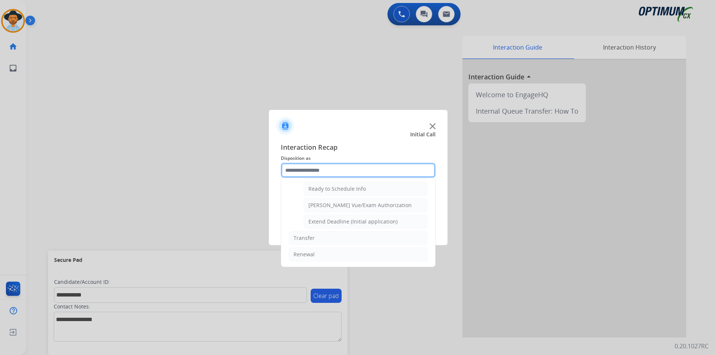
scroll to position [397, 0]
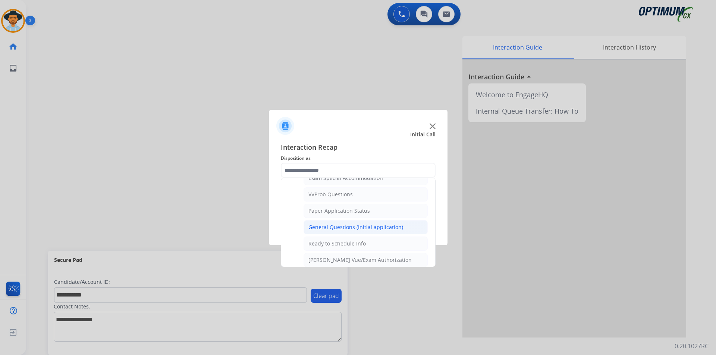
click at [342, 231] on div "General Questions (Initial application)" at bounding box center [355, 227] width 95 height 7
type input "**********"
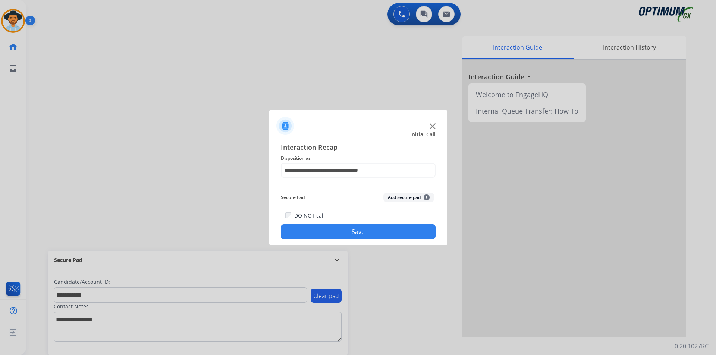
click at [335, 235] on button "Save" at bounding box center [358, 231] width 155 height 15
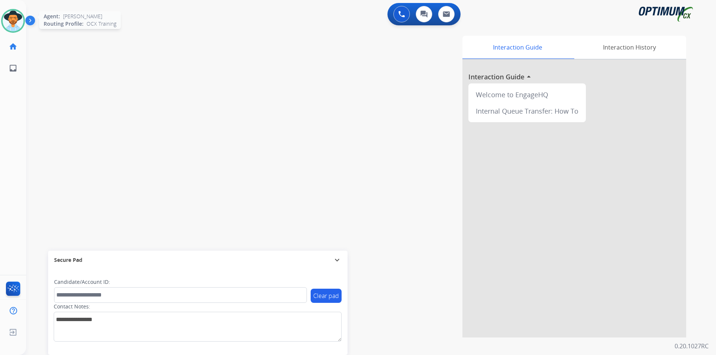
click at [10, 18] on img at bounding box center [13, 20] width 21 height 21
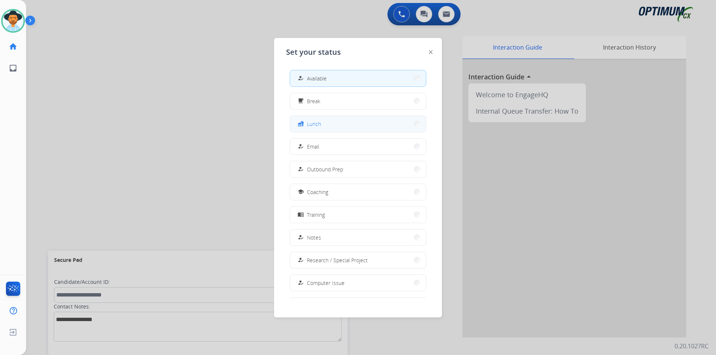
click at [313, 121] on span "Lunch" at bounding box center [314, 124] width 14 height 8
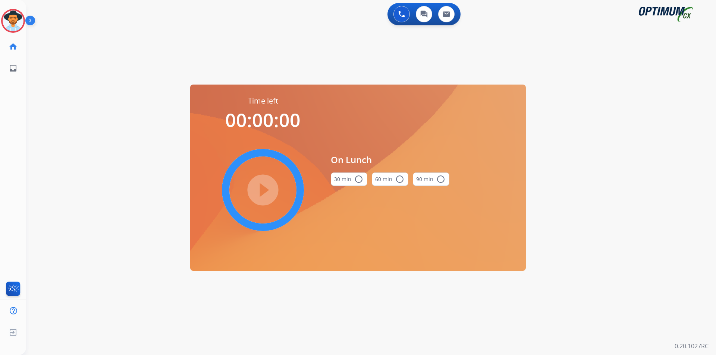
click at [362, 179] on mat-icon "radio_button_unchecked" at bounding box center [358, 179] width 9 height 9
click at [267, 190] on mat-icon "play_circle_filled" at bounding box center [262, 190] width 9 height 9
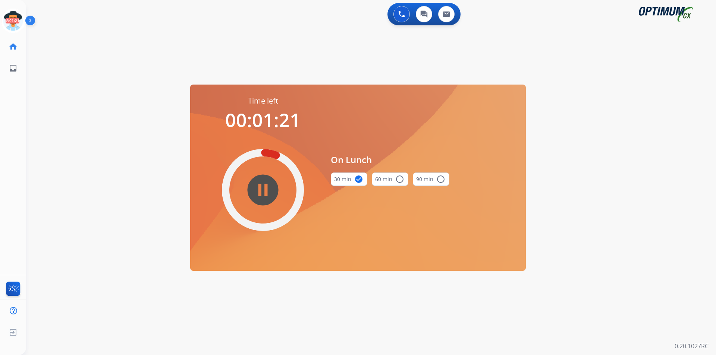
click at [94, 35] on div "swap_horiz Break voice bridge close_fullscreen Connect 3-Way Call merge_type Se…" at bounding box center [362, 45] width 672 height 36
click at [109, 33] on div "swap_horiz Break voice bridge close_fullscreen Connect 3-Way Call merge_type Se…" at bounding box center [362, 45] width 672 height 36
click at [15, 28] on icon at bounding box center [13, 21] width 24 height 24
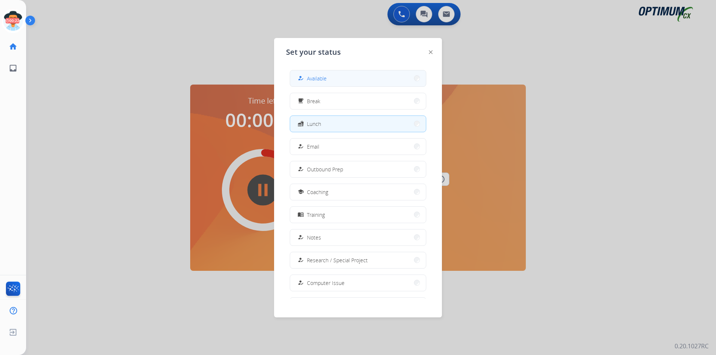
click at [322, 78] on span "Available" at bounding box center [317, 79] width 20 height 8
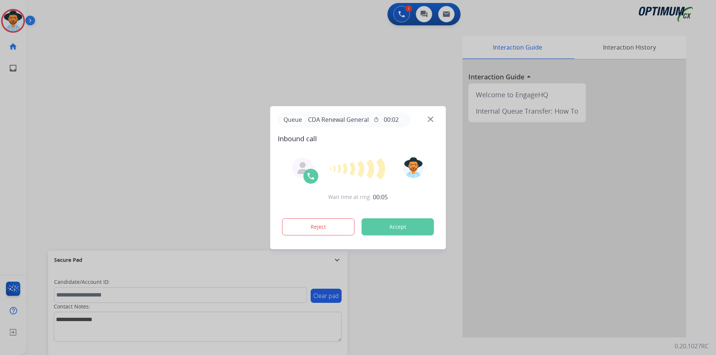
click at [266, 80] on div at bounding box center [358, 177] width 716 height 355
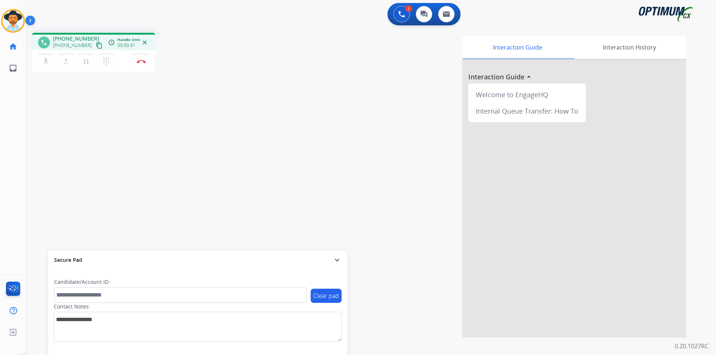
click at [66, 38] on span "+15616018823" at bounding box center [76, 38] width 46 height 7
copy span "15616018823"
click at [76, 38] on span "+15616018823" at bounding box center [76, 38] width 46 height 7
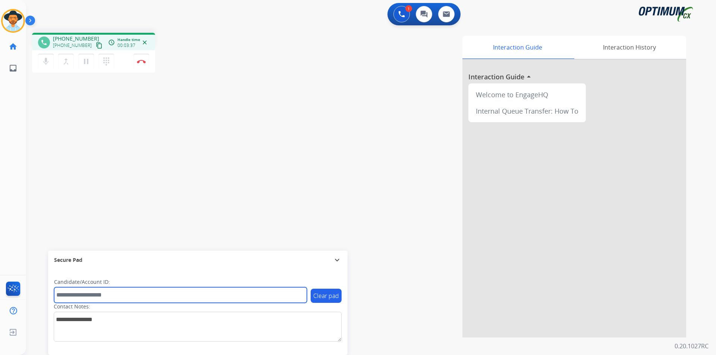
click at [121, 291] on input "text" at bounding box center [180, 295] width 253 height 16
paste input "**********"
click at [59, 296] on input "**********" at bounding box center [180, 295] width 253 height 16
type input "**********"
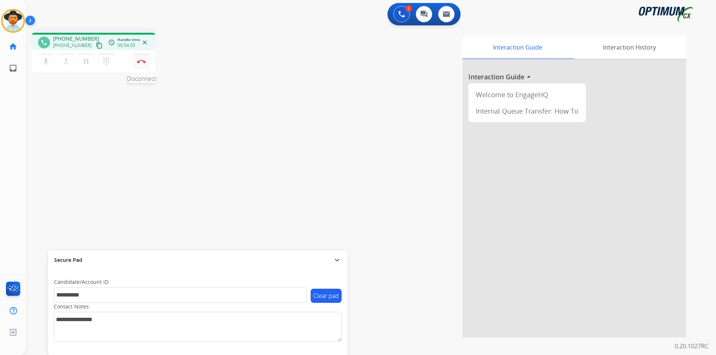
click at [140, 63] on img at bounding box center [141, 62] width 9 height 4
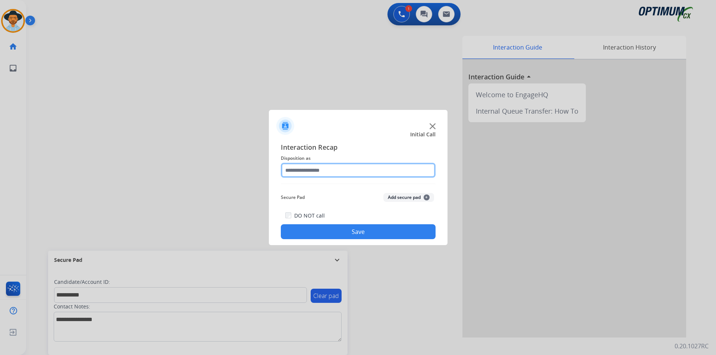
click at [308, 166] on input "text" at bounding box center [358, 170] width 155 height 15
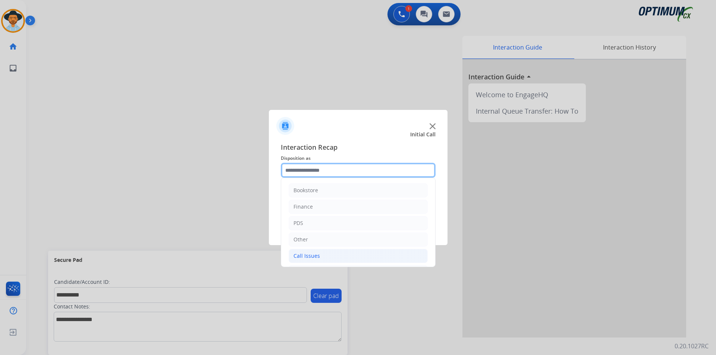
scroll to position [51, 0]
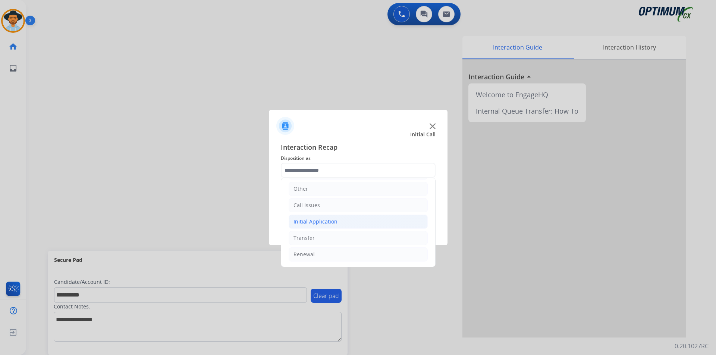
click at [311, 221] on div "Initial Application" at bounding box center [315, 221] width 44 height 7
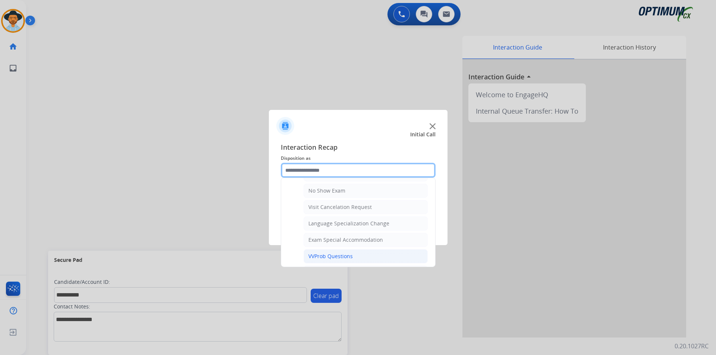
scroll to position [397, 0]
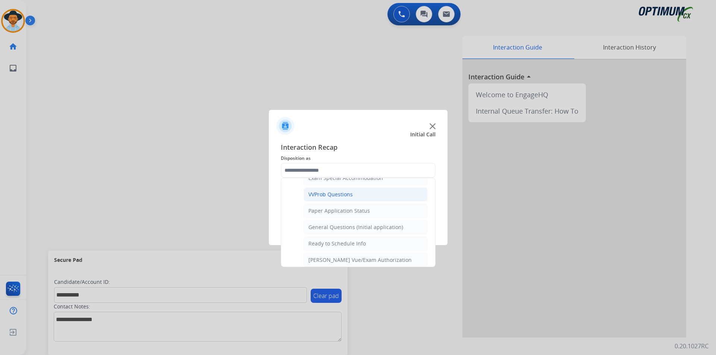
click at [319, 231] on div "General Questions (Initial application)" at bounding box center [355, 227] width 95 height 7
type input "**********"
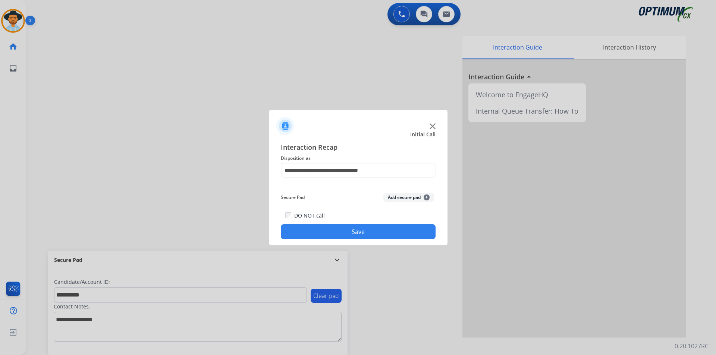
click at [319, 234] on button "Save" at bounding box center [358, 231] width 155 height 15
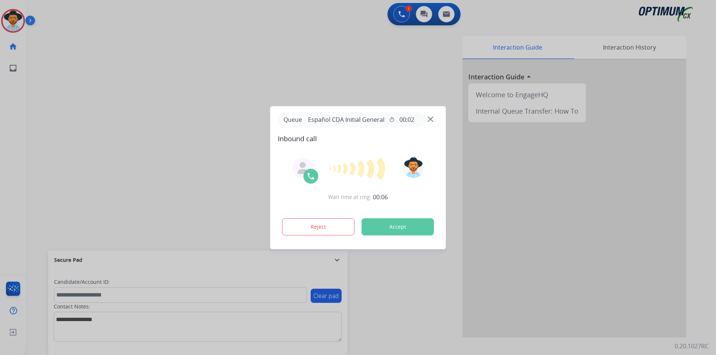
click at [106, 51] on div at bounding box center [358, 177] width 716 height 355
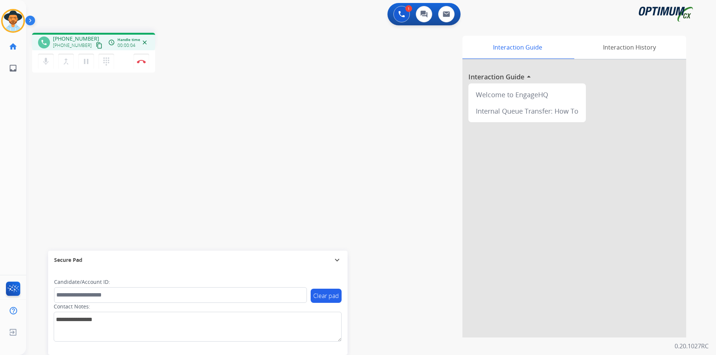
click at [75, 37] on span "+12408798753" at bounding box center [76, 38] width 46 height 7
copy span "12408798753"
click at [81, 37] on span "+12408798753" at bounding box center [76, 38] width 46 height 7
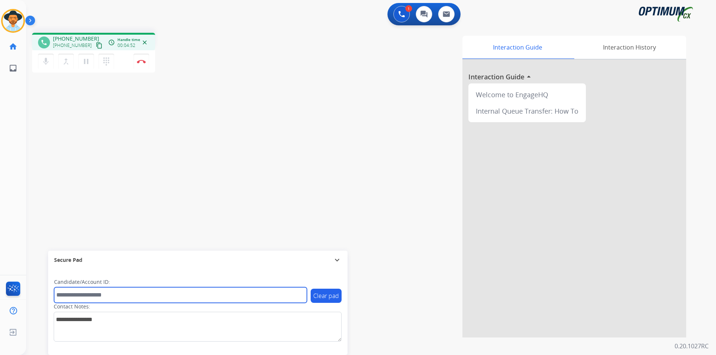
click at [222, 289] on input "text" at bounding box center [180, 295] width 253 height 16
paste input "**********"
type input "**********"
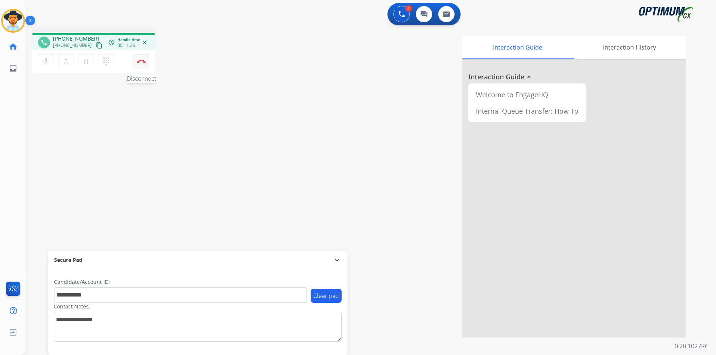
click at [140, 63] on button "Disconnect" at bounding box center [141, 62] width 16 height 16
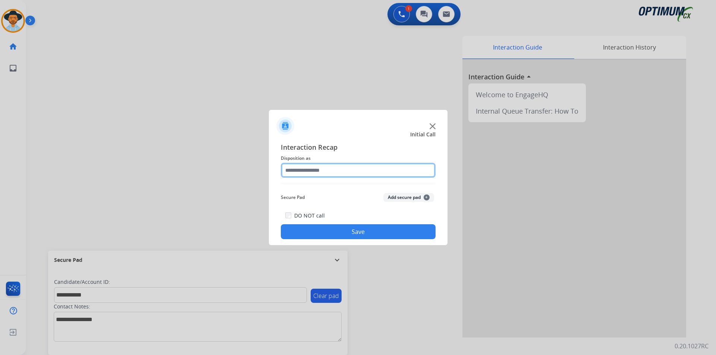
click at [358, 165] on input "text" at bounding box center [358, 170] width 155 height 15
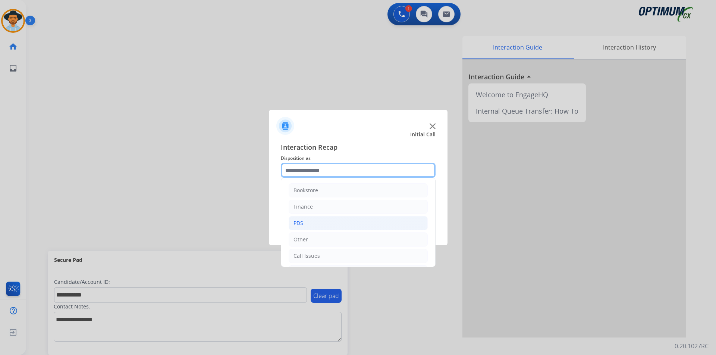
scroll to position [51, 0]
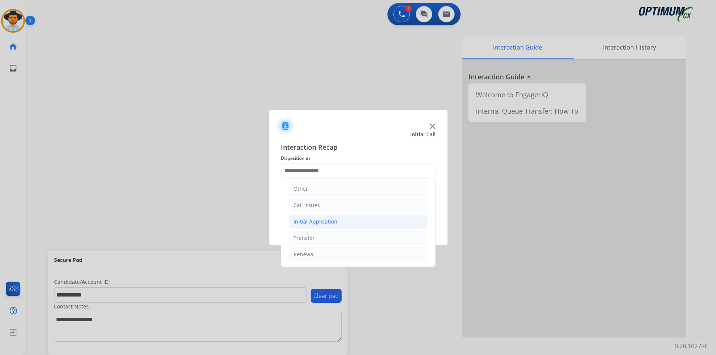
click at [345, 221] on li "Initial Application" at bounding box center [357, 222] width 139 height 14
click at [337, 239] on div "Credential Resend (Initial application)" at bounding box center [355, 237] width 94 height 7
type input "**********"
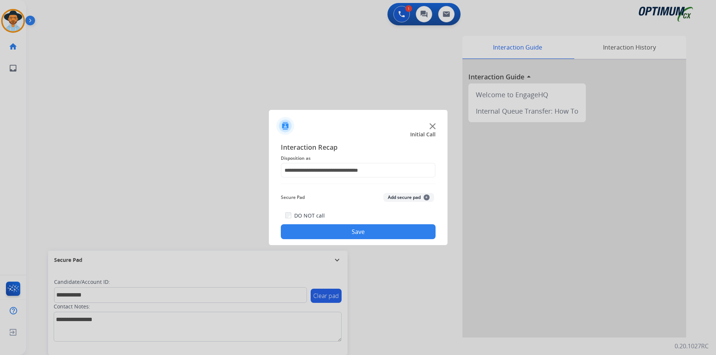
click at [335, 231] on button "Save" at bounding box center [358, 231] width 155 height 15
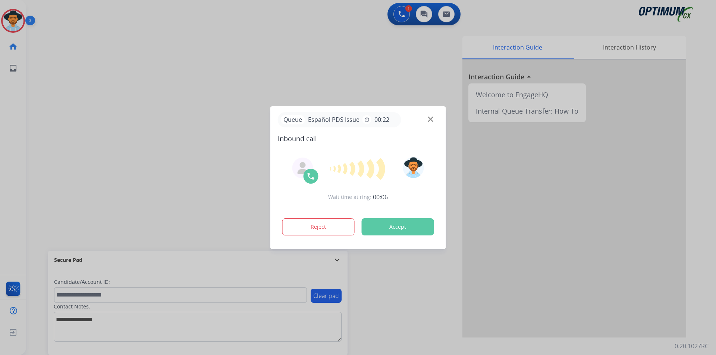
click at [284, 82] on div at bounding box center [358, 177] width 716 height 355
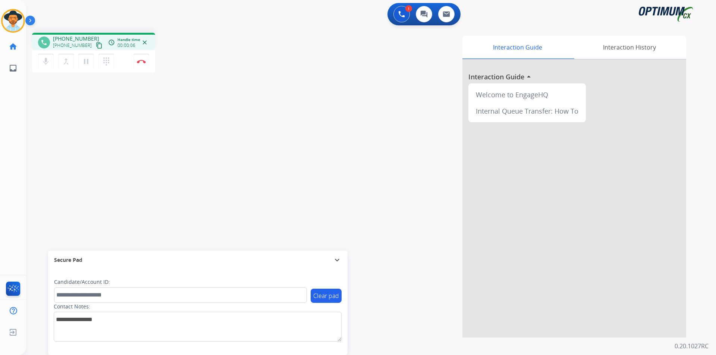
click at [68, 44] on span "+17814799982" at bounding box center [72, 45] width 39 height 6
copy span "17814799982"
click at [72, 44] on span "+17814799982" at bounding box center [72, 45] width 39 height 6
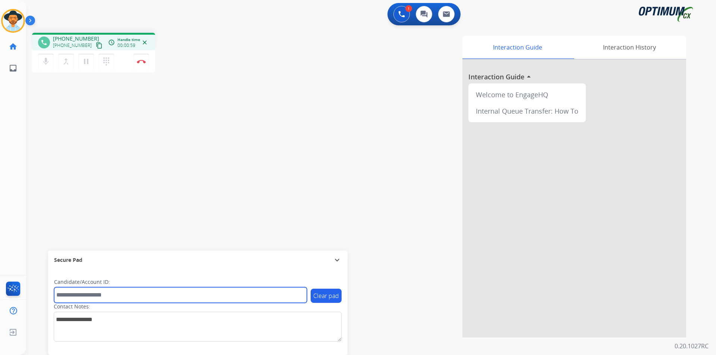
click at [118, 298] on input "text" at bounding box center [180, 295] width 253 height 16
paste input "**********"
type input "**********"
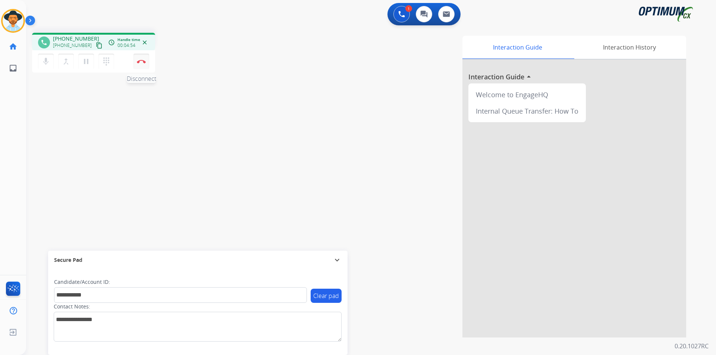
click at [139, 63] on img at bounding box center [141, 62] width 9 height 4
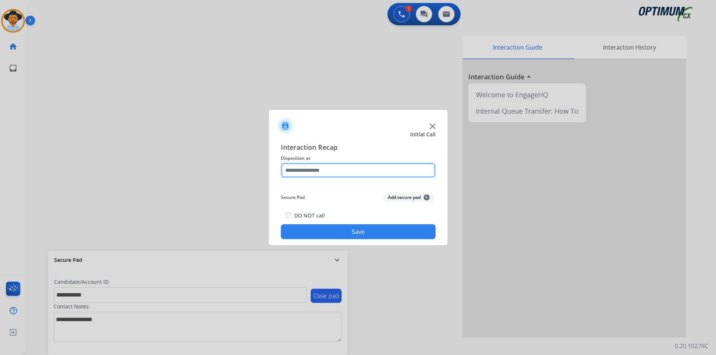
click at [353, 171] on input "text" at bounding box center [358, 170] width 155 height 15
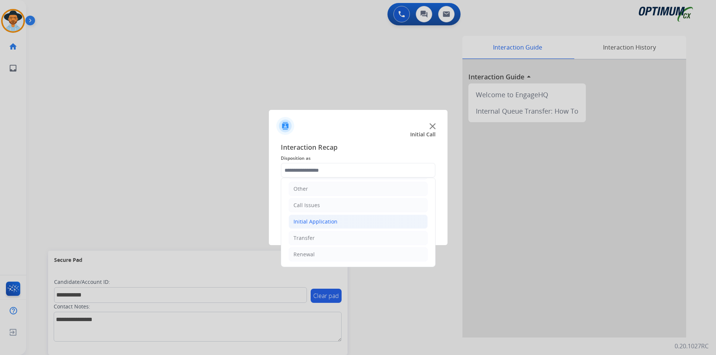
click at [360, 222] on li "Initial Application" at bounding box center [357, 222] width 139 height 14
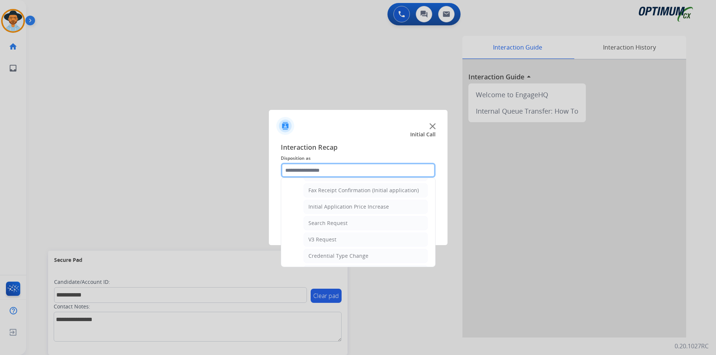
scroll to position [423, 0]
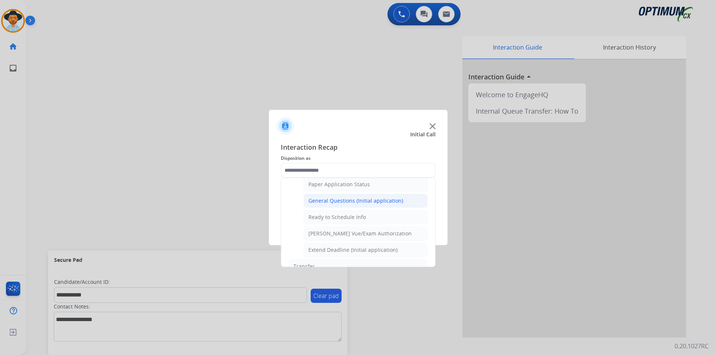
click at [366, 205] on div "General Questions (Initial application)" at bounding box center [355, 200] width 95 height 7
type input "**********"
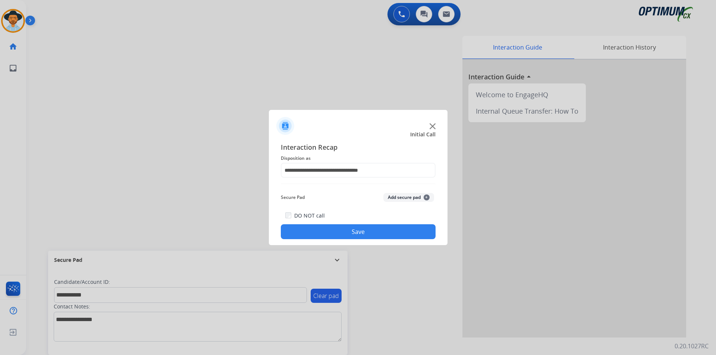
click at [354, 227] on button "Save" at bounding box center [358, 231] width 155 height 15
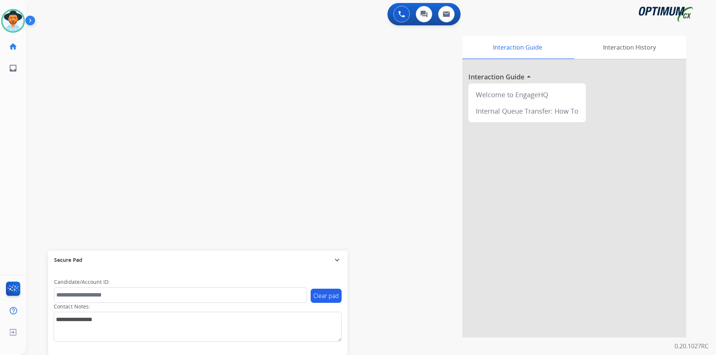
click at [256, 98] on div "Interaction Guide Interaction History Interaction Guide arrow_drop_up Welcome t…" at bounding box center [466, 187] width 439 height 302
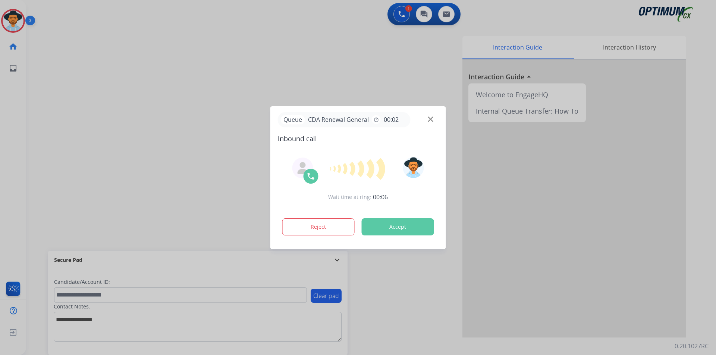
click at [260, 62] on div at bounding box center [358, 177] width 716 height 355
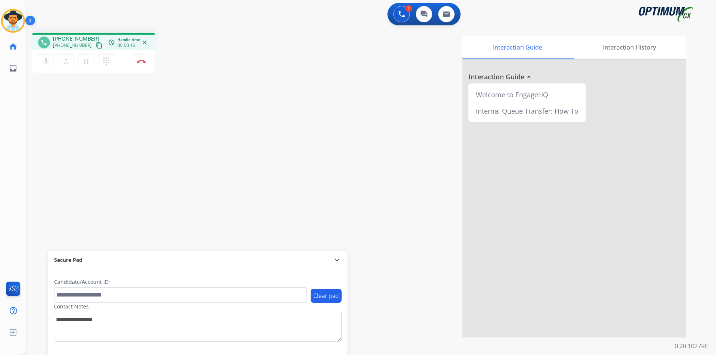
click at [79, 40] on span "+13142188061" at bounding box center [76, 38] width 46 height 7
copy span "13142188061"
click at [73, 40] on span "+13142188061" at bounding box center [76, 38] width 46 height 7
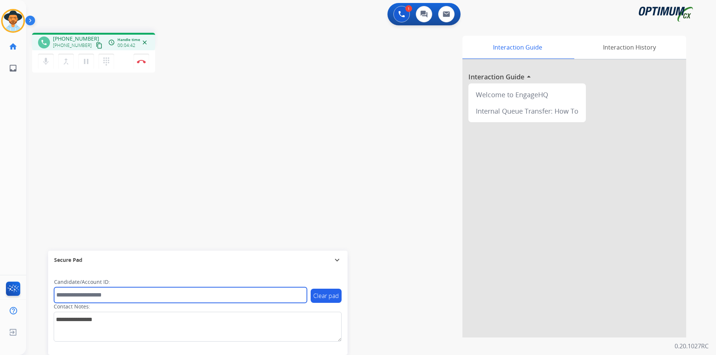
click at [125, 301] on input "text" at bounding box center [180, 295] width 253 height 16
paste input "**********"
click at [63, 291] on input "**********" at bounding box center [180, 295] width 253 height 16
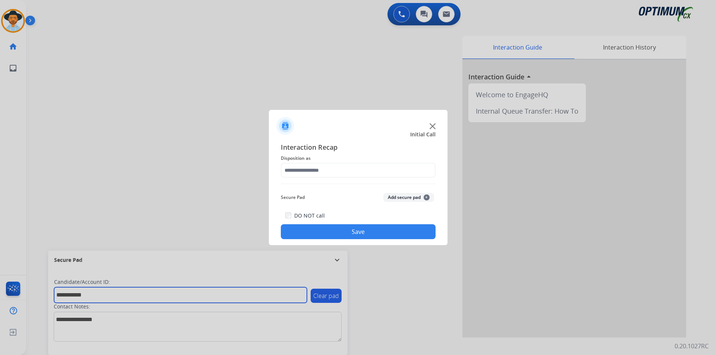
type input "**********"
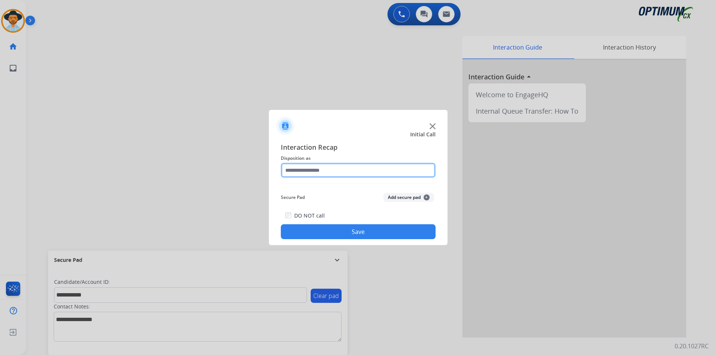
click at [414, 165] on input "text" at bounding box center [358, 170] width 155 height 15
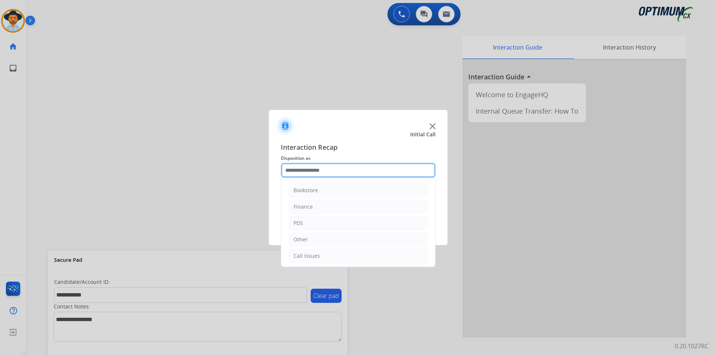
scroll to position [51, 0]
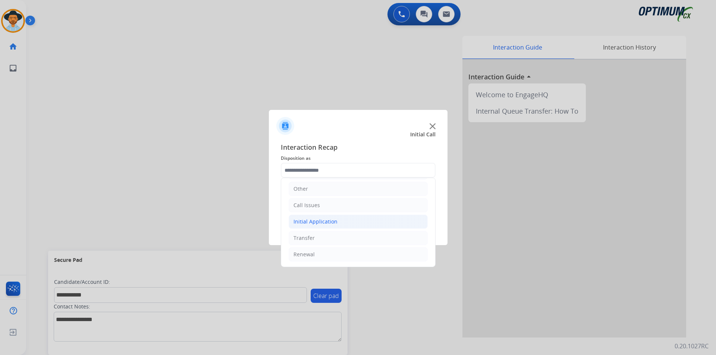
click at [338, 219] on li "Initial Application" at bounding box center [357, 222] width 139 height 14
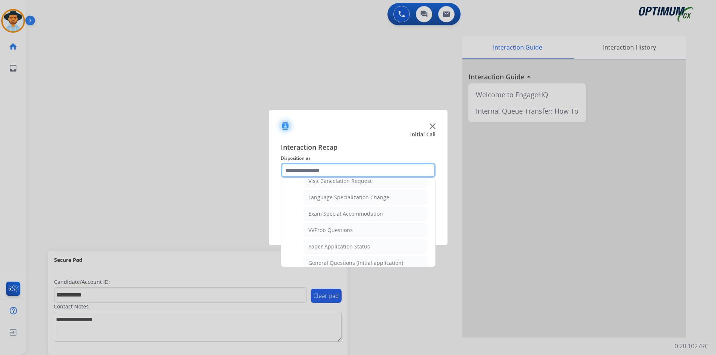
scroll to position [423, 0]
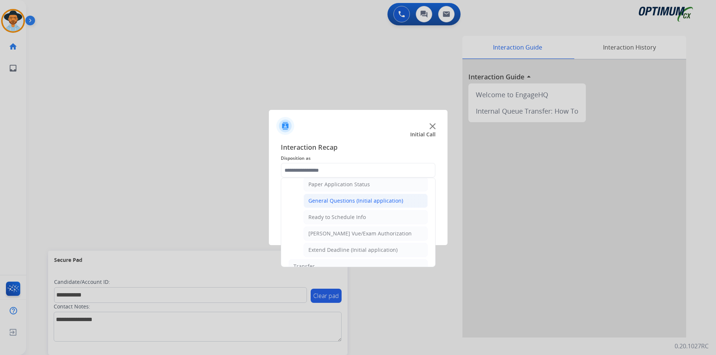
click at [366, 205] on div "General Questions (Initial application)" at bounding box center [355, 200] width 95 height 7
type input "**********"
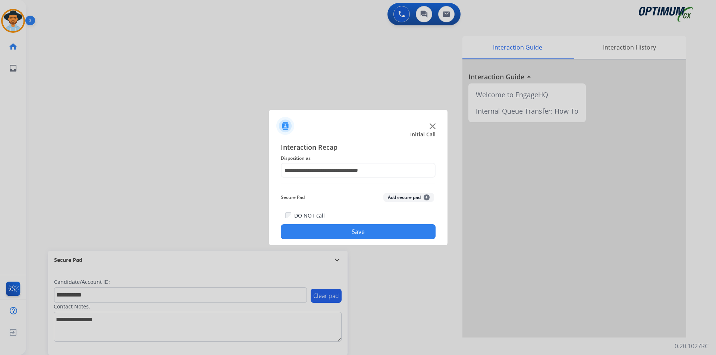
click at [351, 229] on button "Save" at bounding box center [358, 231] width 155 height 15
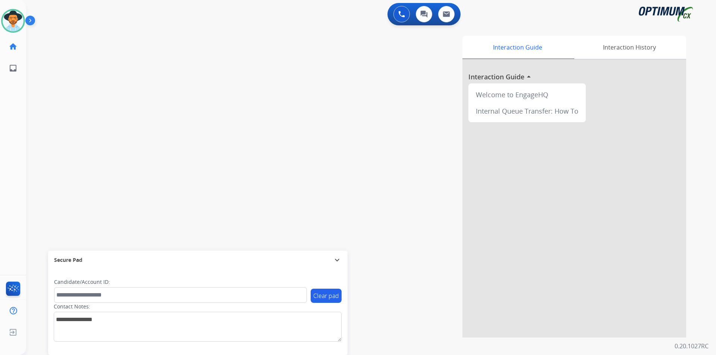
click at [218, 110] on div "swap_horiz Break voice bridge close_fullscreen Connect 3-Way Call merge_type Se…" at bounding box center [362, 182] width 672 height 311
click at [20, 19] on img at bounding box center [13, 20] width 21 height 21
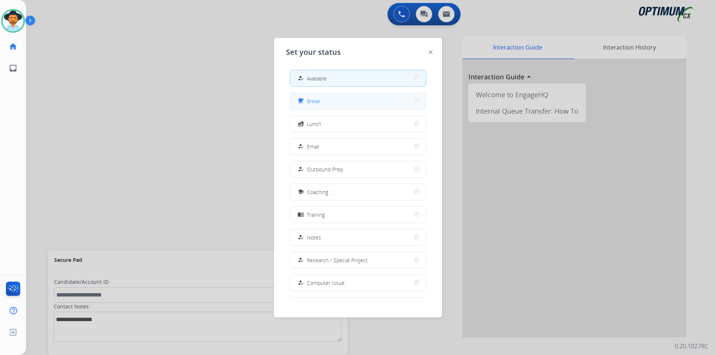
click at [324, 98] on button "free_breakfast Break" at bounding box center [358, 101] width 136 height 16
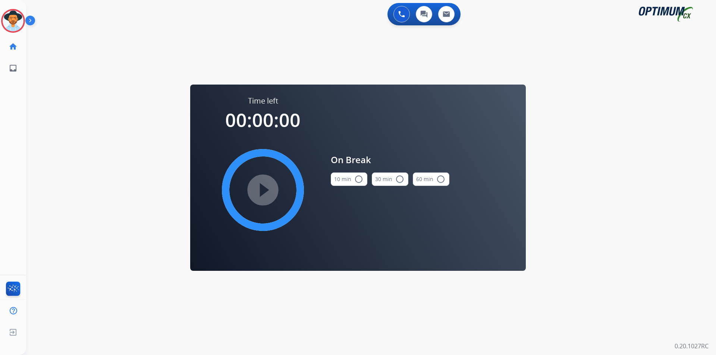
click at [354, 178] on mat-icon "radio_button_unchecked" at bounding box center [358, 179] width 9 height 9
click at [267, 186] on mat-icon "play_circle_filled" at bounding box center [262, 190] width 9 height 9
click at [16, 24] on icon at bounding box center [13, 21] width 24 height 24
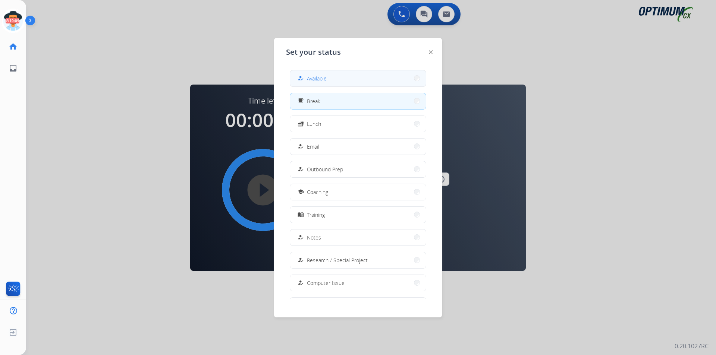
click at [326, 81] on span "Available" at bounding box center [317, 79] width 20 height 8
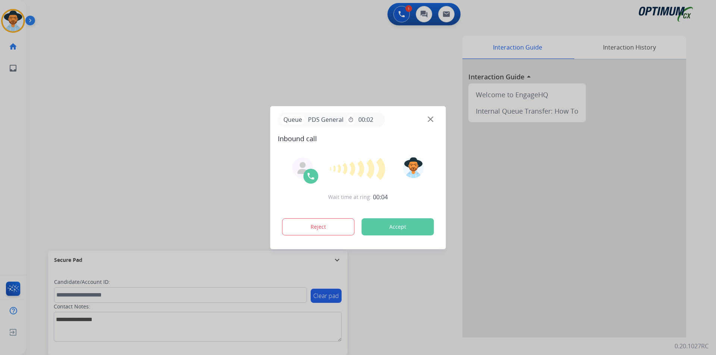
click at [336, 90] on div at bounding box center [358, 177] width 716 height 355
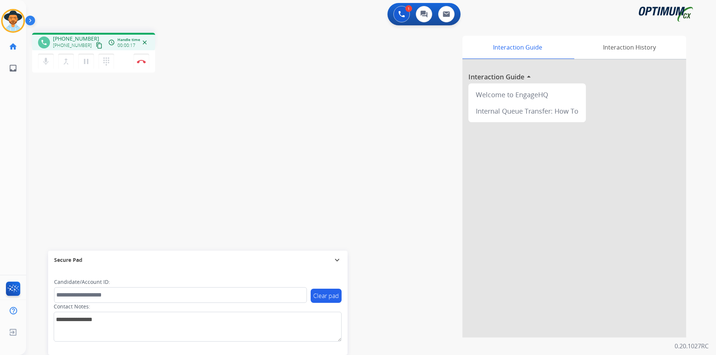
click at [78, 38] on span "+16124972485" at bounding box center [76, 38] width 46 height 7
click at [70, 35] on span "+16124972485" at bounding box center [76, 38] width 46 height 7
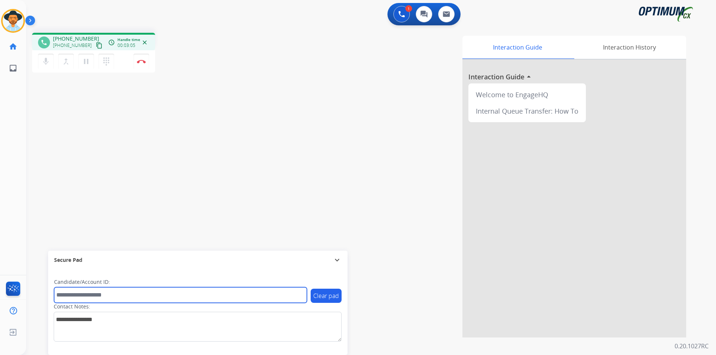
click at [142, 293] on input "text" at bounding box center [180, 295] width 253 height 16
paste input "**********"
click at [57, 296] on input "**********" at bounding box center [180, 295] width 253 height 16
type input "**********"
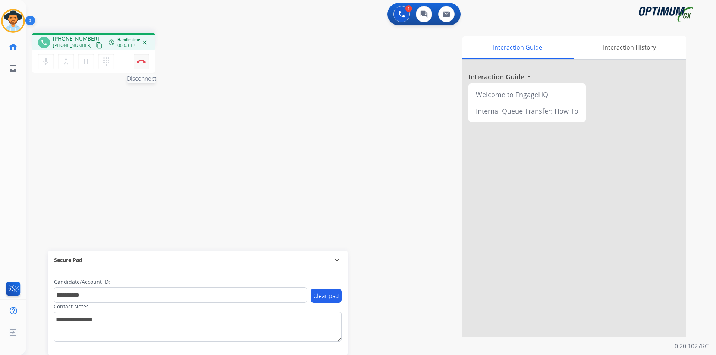
click at [143, 64] on button "Disconnect" at bounding box center [141, 62] width 16 height 16
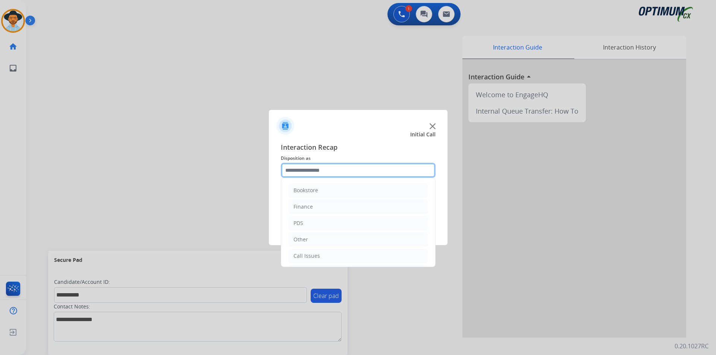
click at [361, 169] on input "text" at bounding box center [358, 170] width 155 height 15
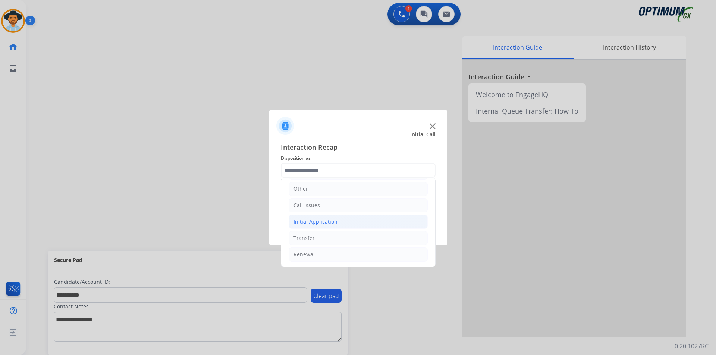
click at [364, 222] on li "Initial Application" at bounding box center [357, 222] width 139 height 14
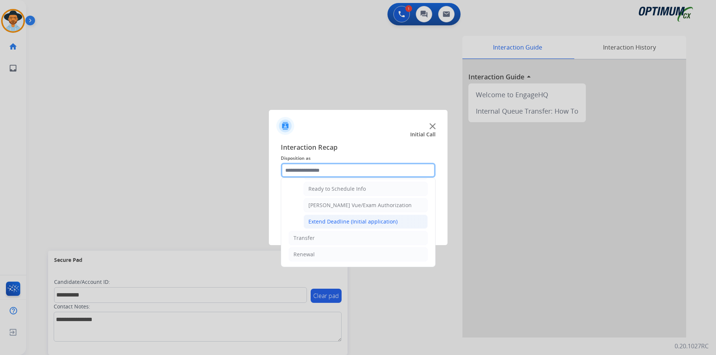
scroll to position [397, 0]
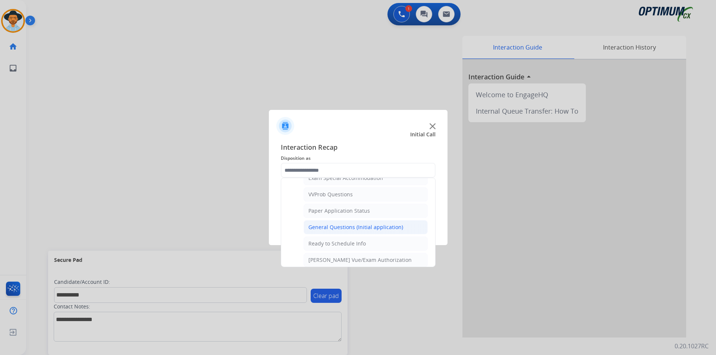
click at [342, 231] on div "General Questions (Initial application)" at bounding box center [355, 227] width 95 height 7
type input "**********"
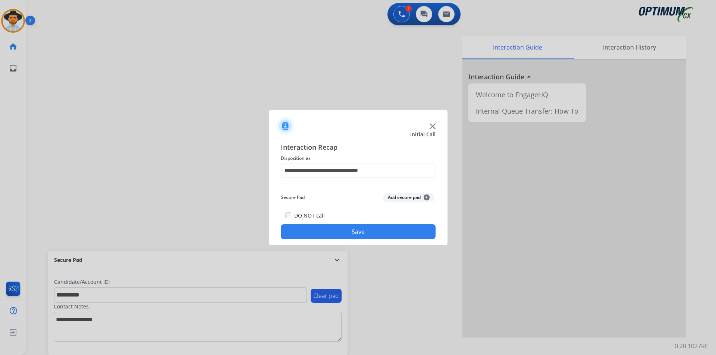
click at [335, 237] on button "Save" at bounding box center [358, 231] width 155 height 15
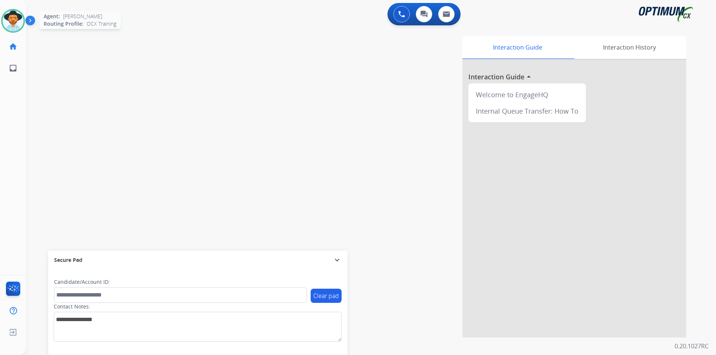
click at [17, 25] on img at bounding box center [13, 20] width 21 height 21
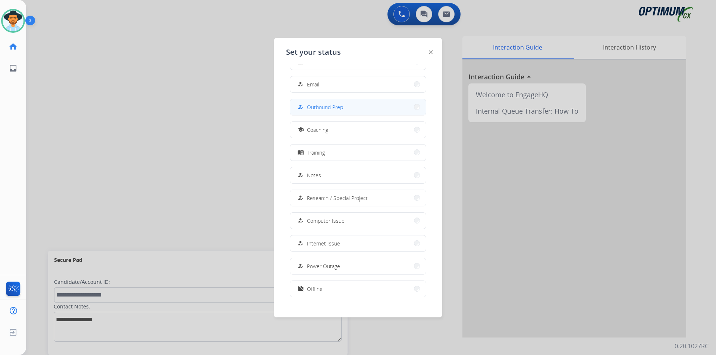
scroll to position [70, 0]
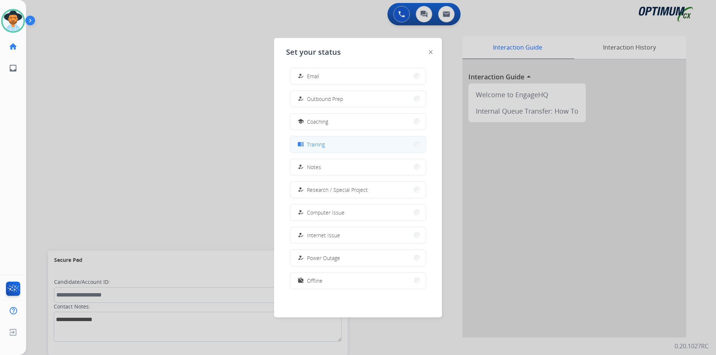
click at [328, 149] on button "menu_book Training" at bounding box center [358, 144] width 136 height 16
